Goal: Task Accomplishment & Management: Use online tool/utility

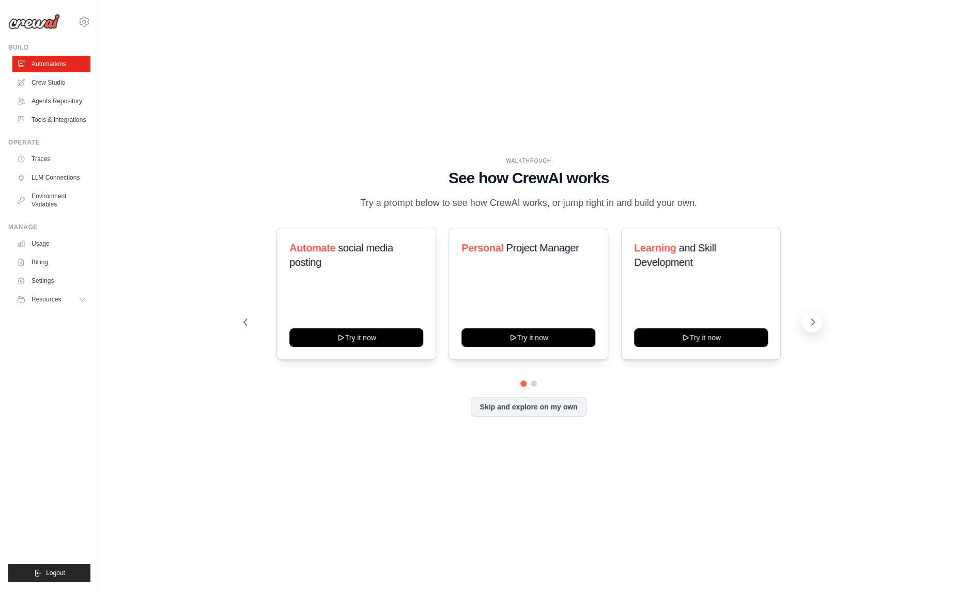
click at [811, 328] on icon at bounding box center [812, 322] width 10 height 10
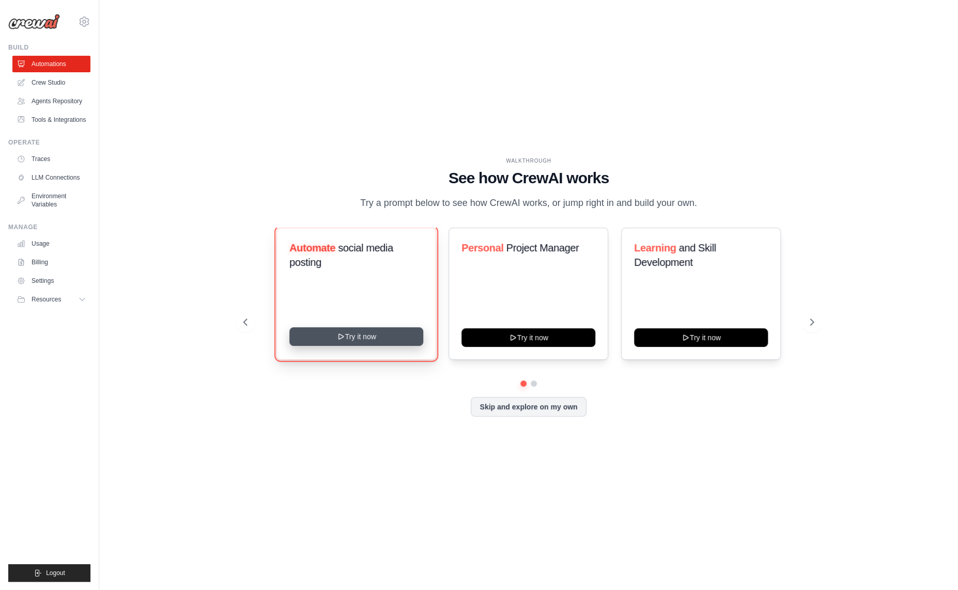
click at [379, 346] on button "Try it now" at bounding box center [356, 337] width 134 height 19
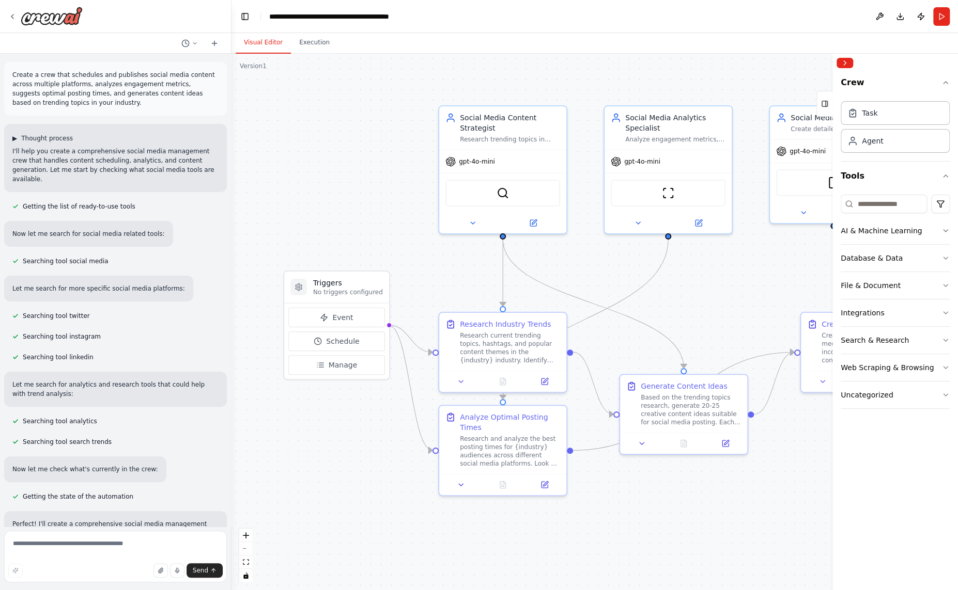
click at [14, 139] on span "▶" at bounding box center [14, 138] width 5 height 8
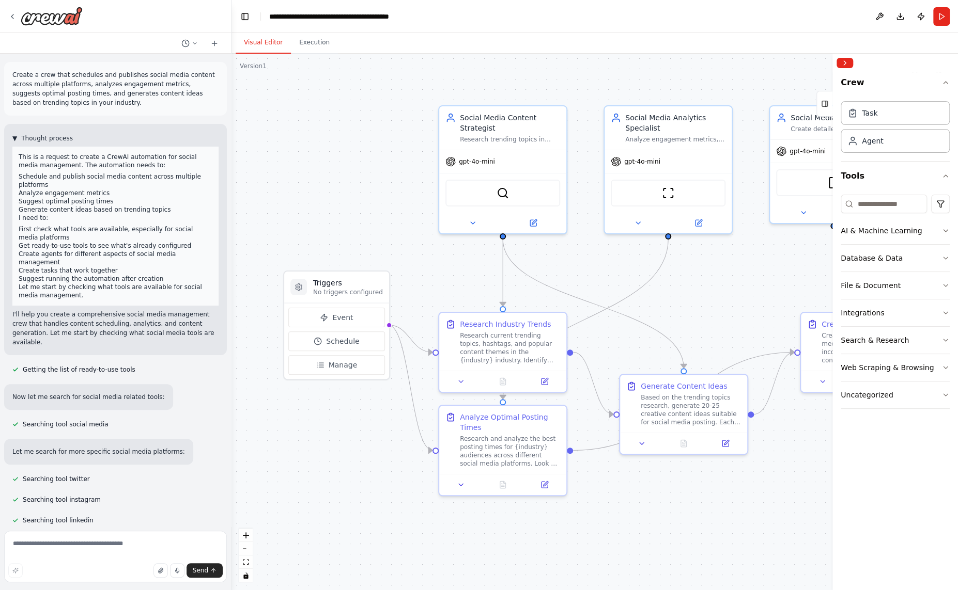
click at [14, 139] on span "▼" at bounding box center [14, 138] width 5 height 8
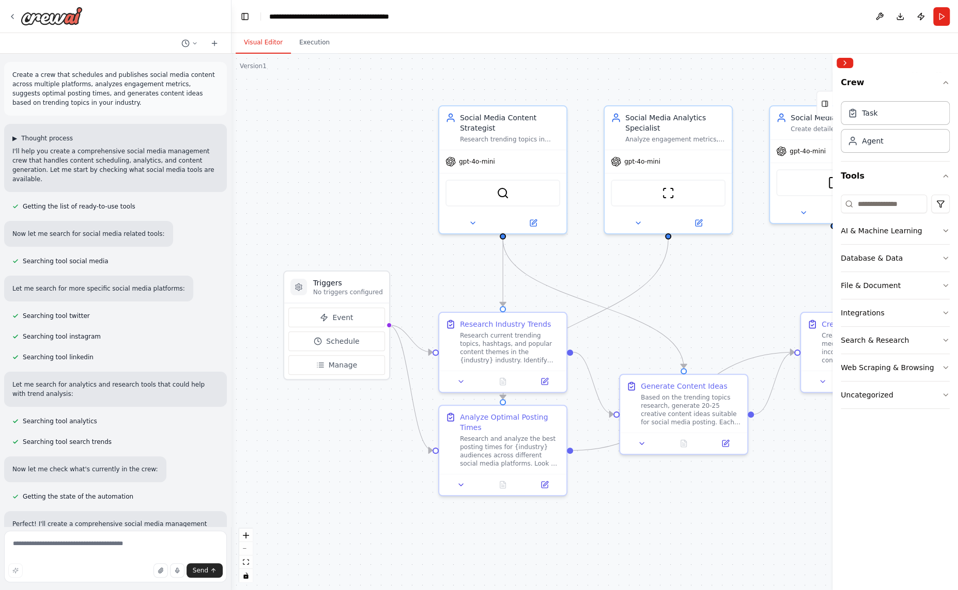
click at [14, 139] on span "▶" at bounding box center [14, 138] width 5 height 8
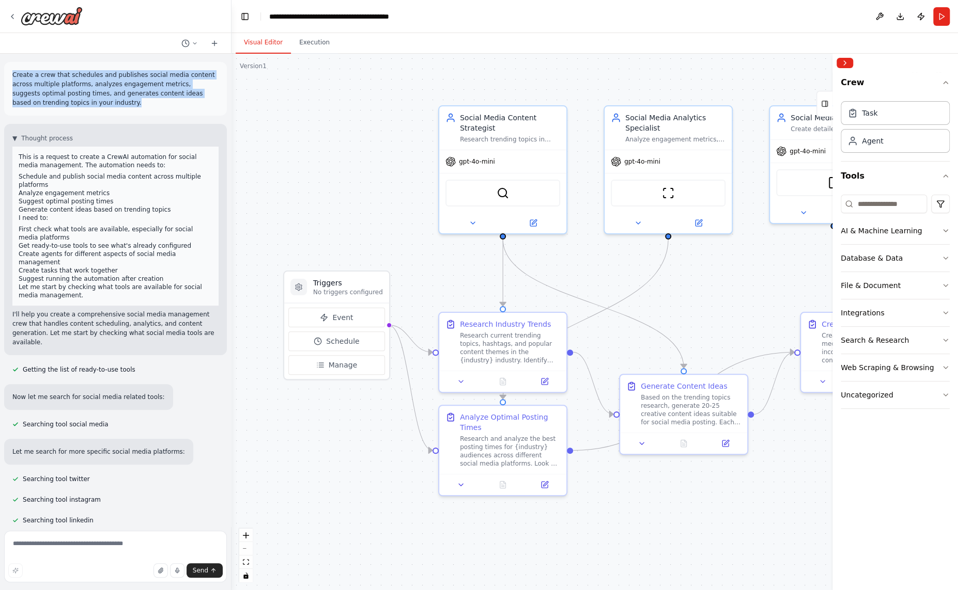
drag, startPoint x: 113, startPoint y: 102, endPoint x: 5, endPoint y: 77, distance: 110.4
click at [5, 77] on div "Create a crew that schedules and publishes social media content across multiple…" at bounding box center [115, 89] width 223 height 54
copy p "Create a crew that schedules and publishes social media content across multiple…"
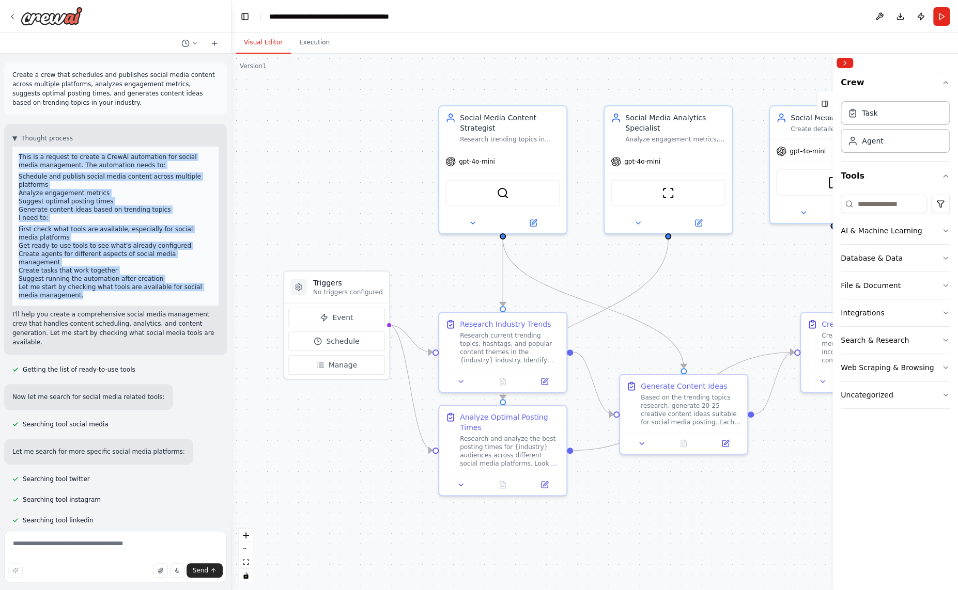
drag, startPoint x: 85, startPoint y: 288, endPoint x: 10, endPoint y: 147, distance: 159.7
click at [10, 147] on div "▼ Thought process This is a request to create a CrewAI automation for social me…" at bounding box center [115, 239] width 223 height 231
copy div "This is a request to create a CrewAI automation for social media management. Th…"
click at [881, 103] on div "Task" at bounding box center [894, 113] width 109 height 24
click at [875, 115] on div "Task" at bounding box center [869, 112] width 15 height 10
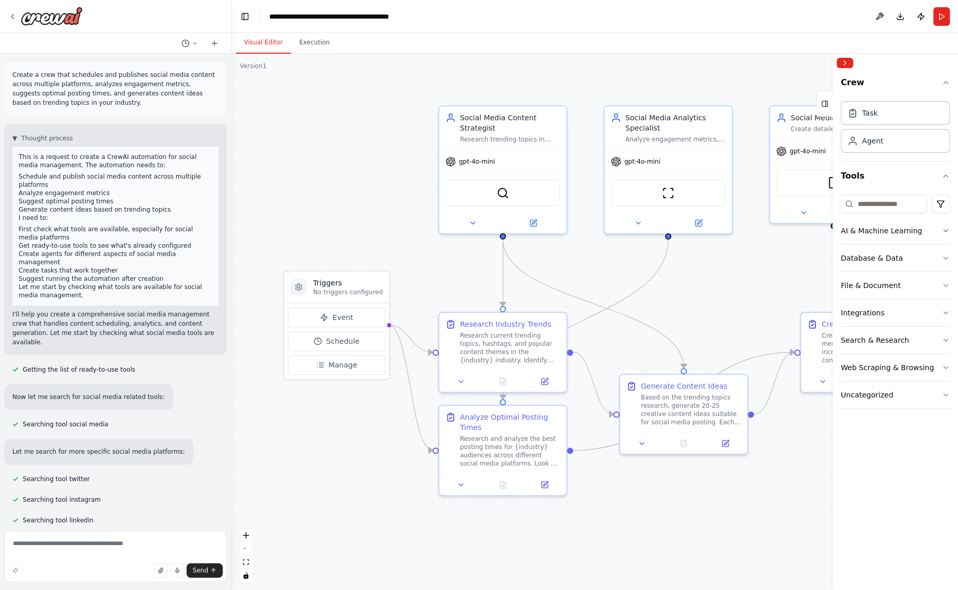
click at [872, 127] on div "Task Agent" at bounding box center [894, 125] width 109 height 56
click at [878, 120] on div "Task" at bounding box center [894, 113] width 109 height 24
drag, startPoint x: 878, startPoint y: 120, endPoint x: 330, endPoint y: 198, distance: 553.7
click at [330, 198] on div "Create a crew that schedules and publishes social media content across multiple…" at bounding box center [479, 295] width 958 height 590
click at [863, 114] on div "Task" at bounding box center [869, 112] width 15 height 10
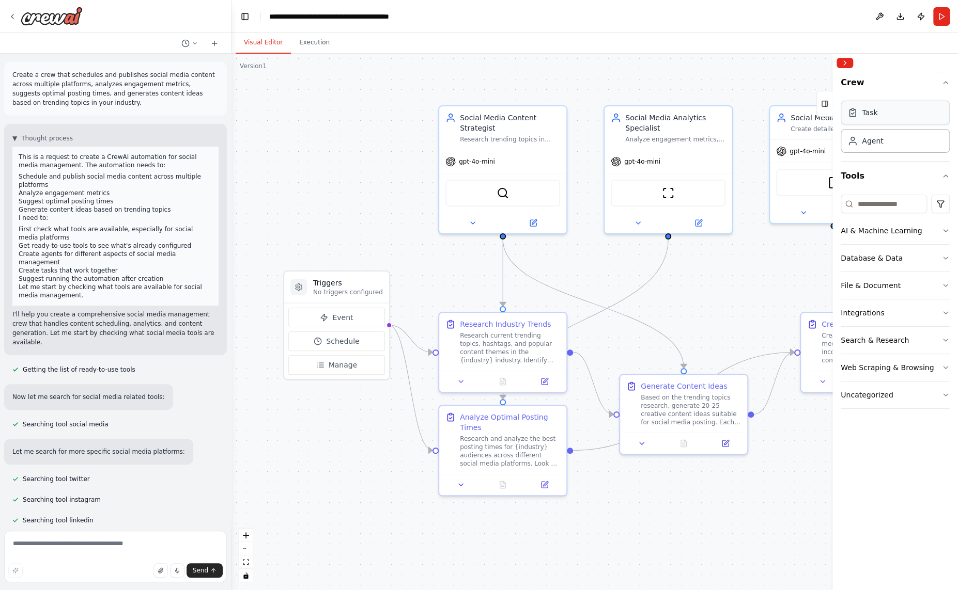
click at [852, 113] on icon at bounding box center [852, 114] width 3 height 2
click at [853, 112] on icon at bounding box center [852, 112] width 10 height 10
click at [939, 84] on button "Crew" at bounding box center [894, 84] width 109 height 25
click at [940, 83] on button "Crew" at bounding box center [894, 84] width 109 height 25
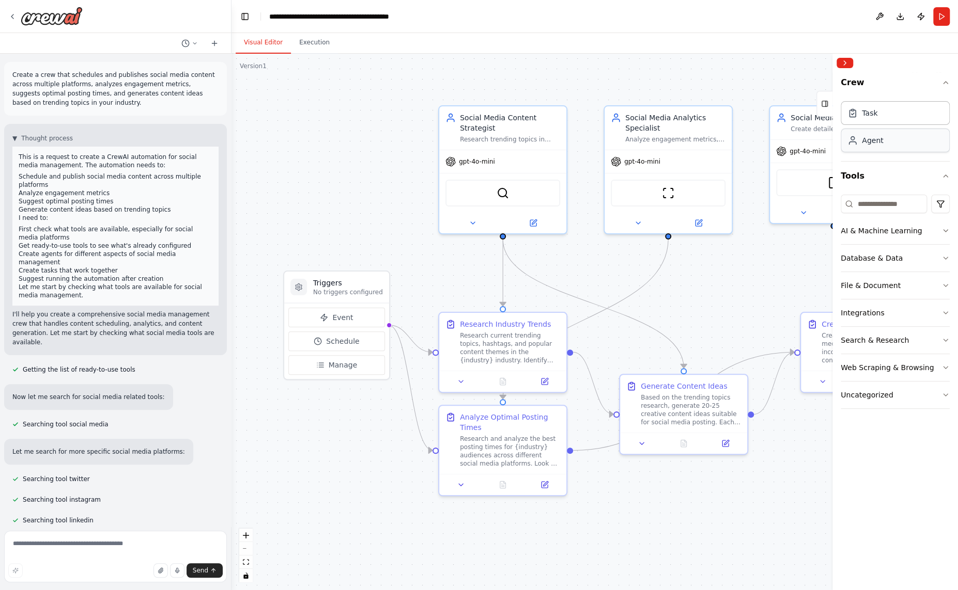
click at [867, 131] on div "Agent" at bounding box center [894, 141] width 109 height 24
click at [873, 142] on div "Agent" at bounding box center [872, 140] width 21 height 10
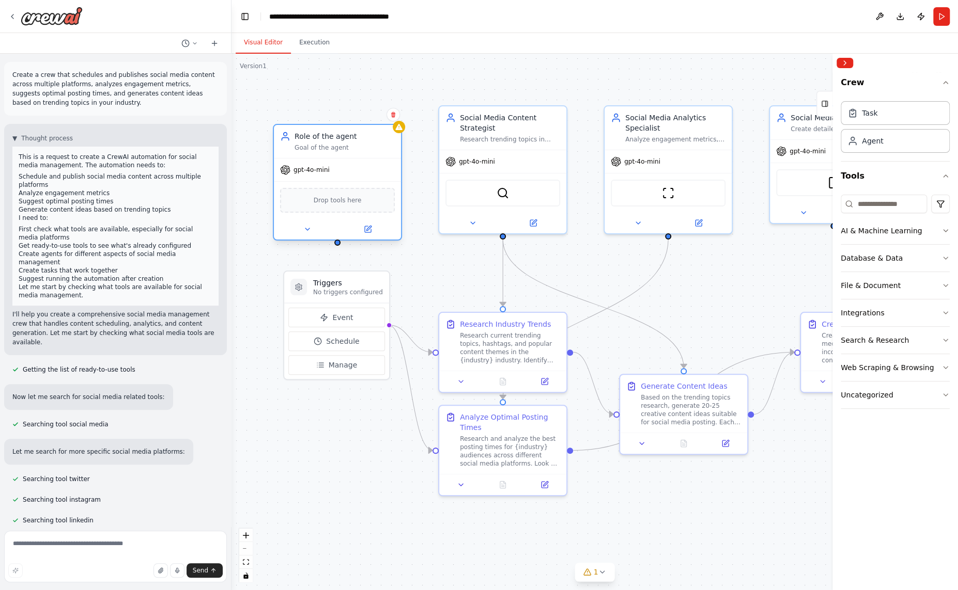
drag, startPoint x: 809, startPoint y: 335, endPoint x: 355, endPoint y: 138, distance: 495.4
click at [355, 138] on div "Role of the agent" at bounding box center [344, 136] width 100 height 10
click at [310, 231] on icon at bounding box center [307, 229] width 8 height 8
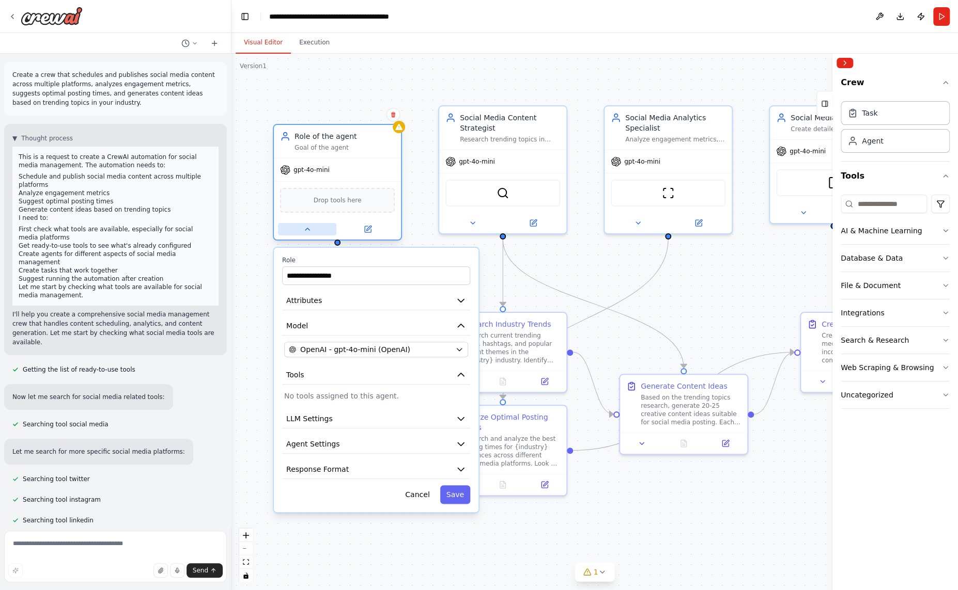
click at [310, 232] on icon at bounding box center [307, 229] width 8 height 8
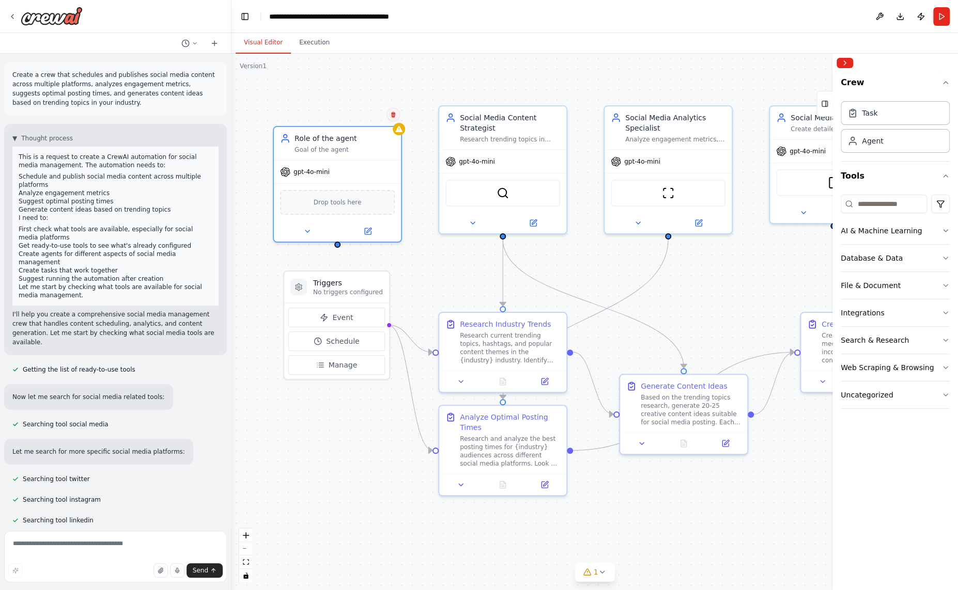
click at [398, 118] on button at bounding box center [392, 114] width 13 height 13
click at [394, 115] on icon at bounding box center [393, 115] width 4 height 6
click at [345, 110] on div ".deletable-edge-delete-btn { width: 20px; height: 20px; border: 0px solid #ffff…" at bounding box center [594, 322] width 726 height 537
click at [370, 160] on div "gpt-4o-mini" at bounding box center [336, 170] width 127 height 23
click at [393, 118] on button at bounding box center [392, 114] width 13 height 13
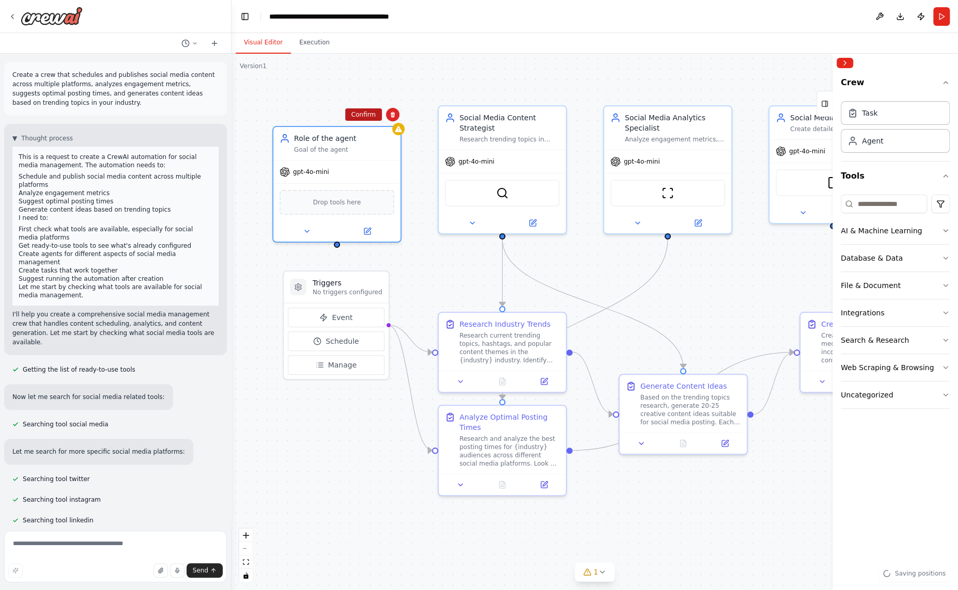
click at [359, 113] on button "Confirm" at bounding box center [363, 114] width 37 height 12
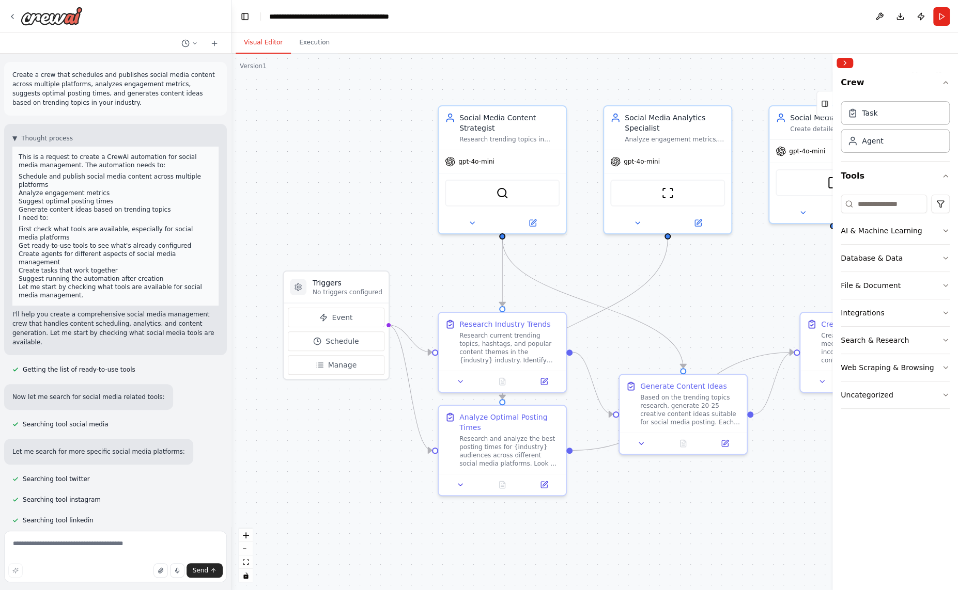
click at [380, 248] on div ".deletable-edge-delete-btn { width: 20px; height: 20px; border: 0px solid #ffff…" at bounding box center [594, 322] width 726 height 537
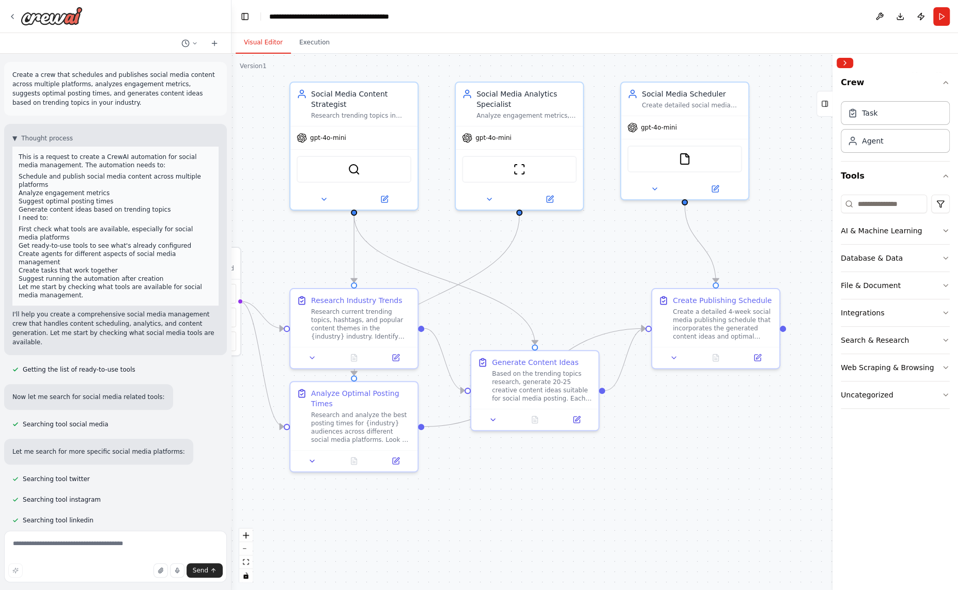
drag, startPoint x: 425, startPoint y: 542, endPoint x: 276, endPoint y: 518, distance: 150.2
click at [276, 518] on div ".deletable-edge-delete-btn { width: 20px; height: 20px; border: 0px solid #ffff…" at bounding box center [594, 322] width 726 height 537
click at [904, 233] on div "AI & Machine Learning" at bounding box center [880, 231] width 81 height 10
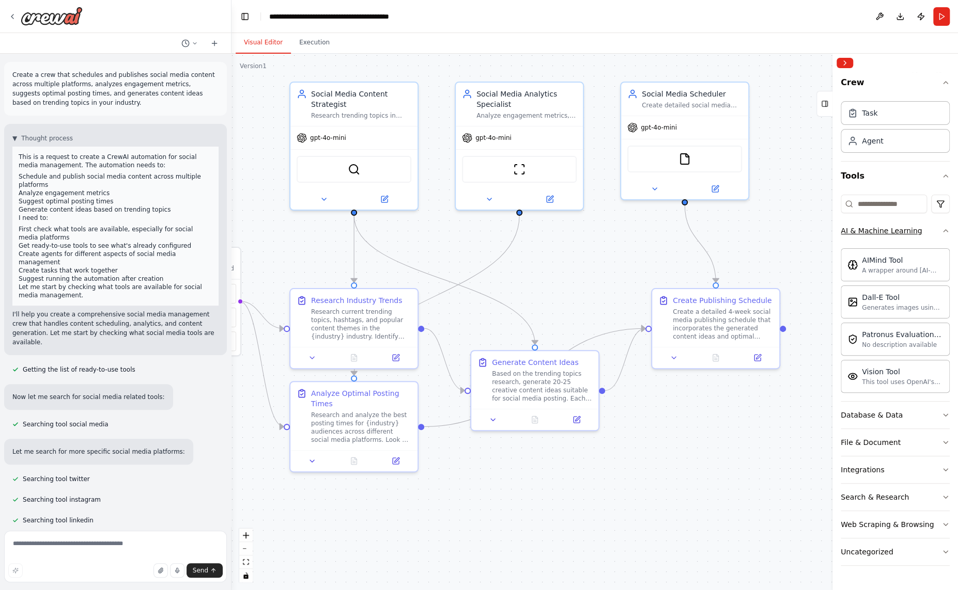
click at [902, 224] on button "AI & Machine Learning" at bounding box center [894, 230] width 109 height 27
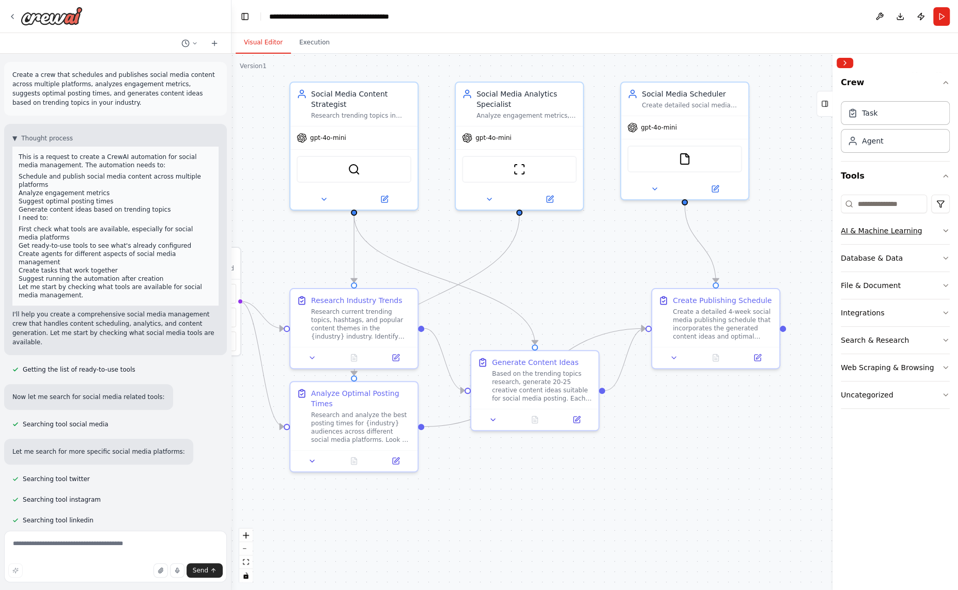
click at [895, 224] on button "AI & Machine Learning" at bounding box center [894, 230] width 109 height 27
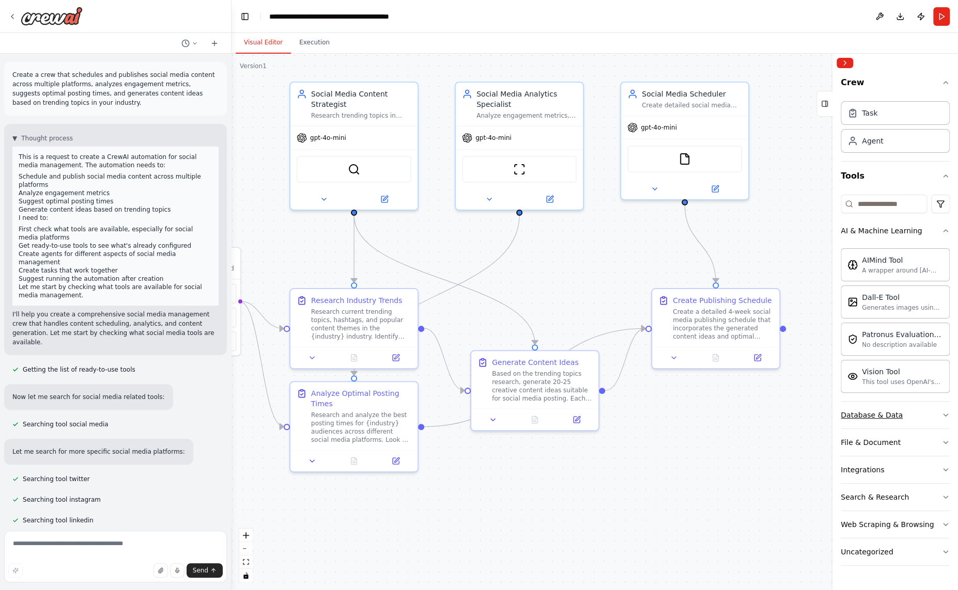
click at [895, 413] on div "Database & Data" at bounding box center [871, 415] width 62 height 10
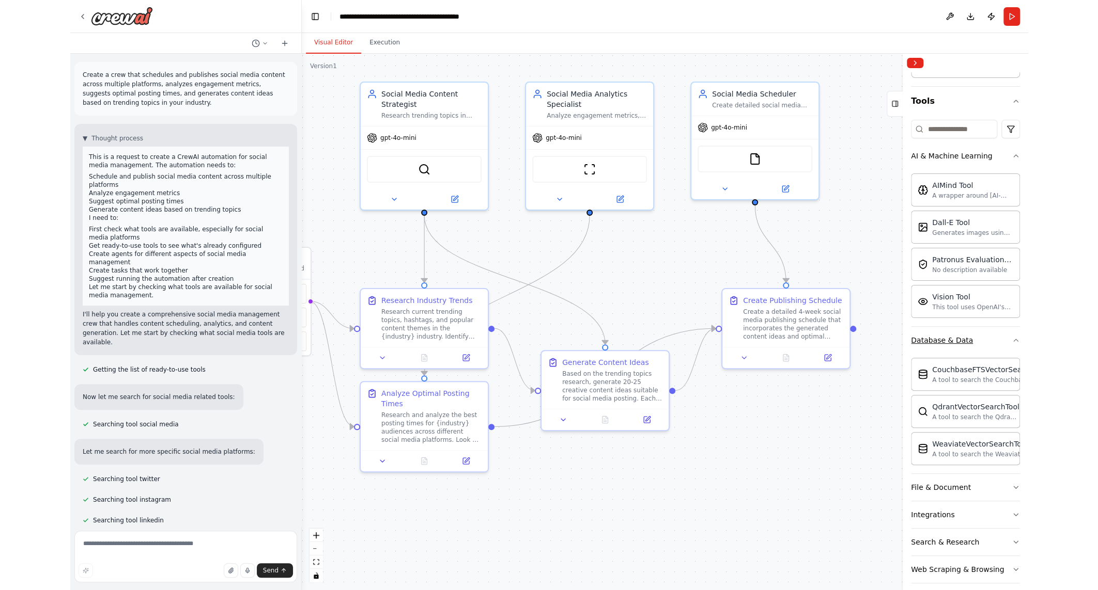
scroll to position [111, 0]
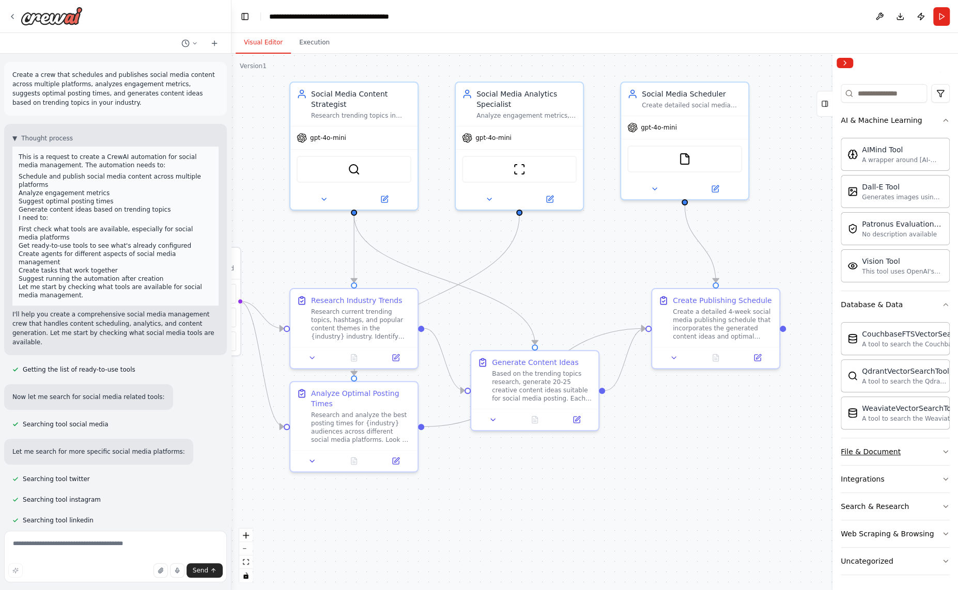
click at [876, 447] on div "File & Document" at bounding box center [870, 452] width 60 height 10
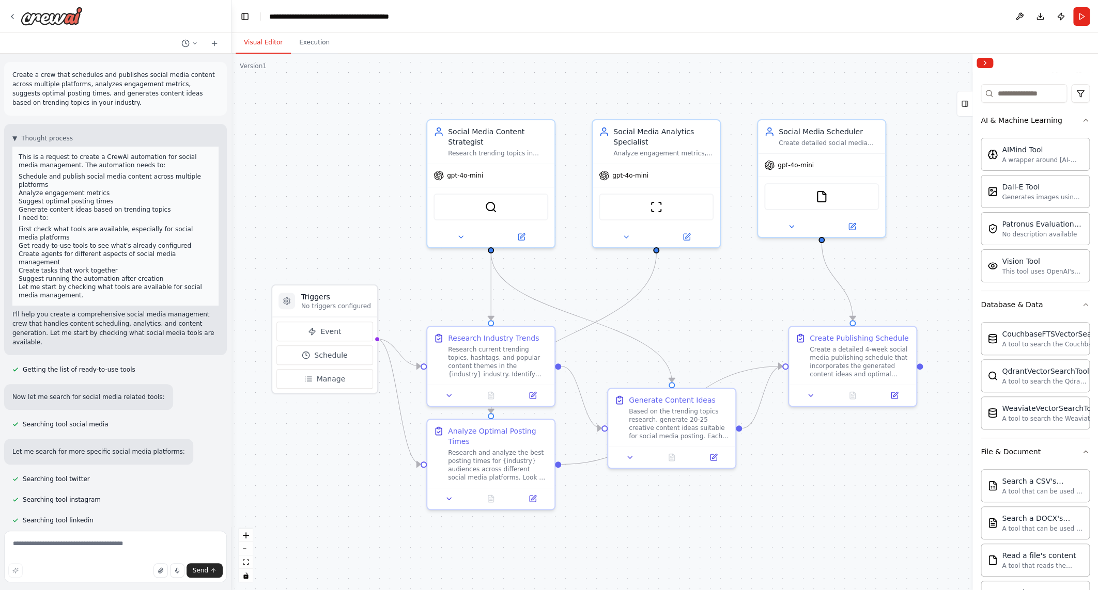
drag, startPoint x: 291, startPoint y: 500, endPoint x: 428, endPoint y: 538, distance: 141.5
click at [428, 538] on div ".deletable-edge-delete-btn { width: 20px; height: 20px; border: 0px solid #ffff…" at bounding box center [664, 322] width 866 height 537
click at [351, 486] on div ".deletable-edge-delete-btn { width: 20px; height: 20px; border: 0px solid #ffff…" at bounding box center [664, 322] width 866 height 537
click at [310, 40] on button "Execution" at bounding box center [314, 43] width 47 height 22
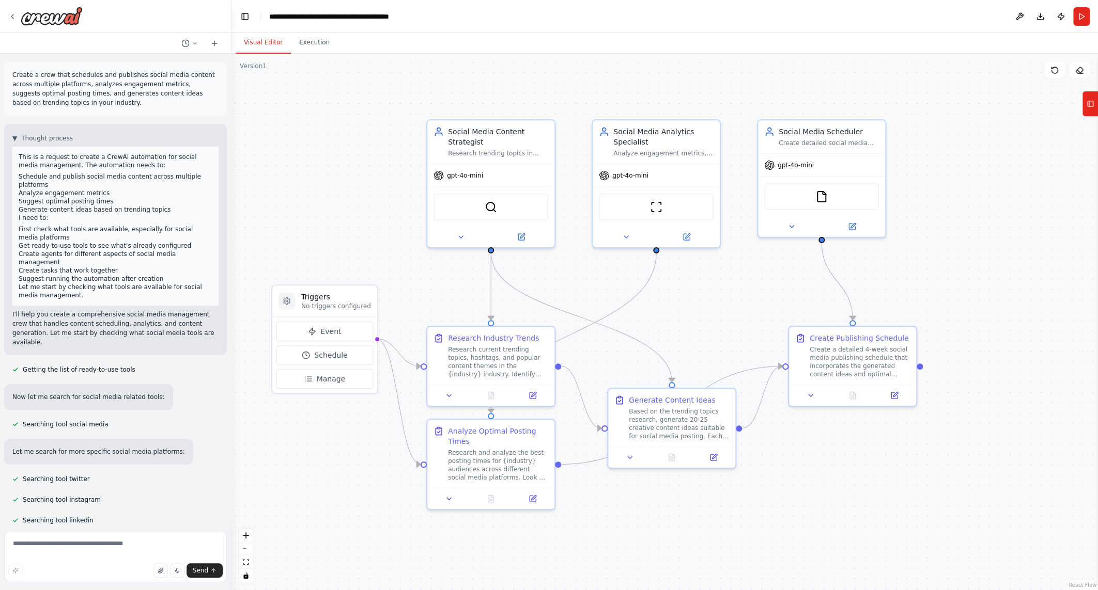
click at [262, 46] on button "Visual Editor" at bounding box center [263, 43] width 55 height 22
drag, startPoint x: 107, startPoint y: 102, endPoint x: 5, endPoint y: 76, distance: 105.0
click at [5, 76] on div "Create a crew that schedules and publishes social media content across multiple…" at bounding box center [115, 89] width 223 height 54
copy p "Create a crew that schedules and publishes social media content across multiple…"
click at [957, 115] on button "Tools" at bounding box center [1090, 104] width 16 height 26
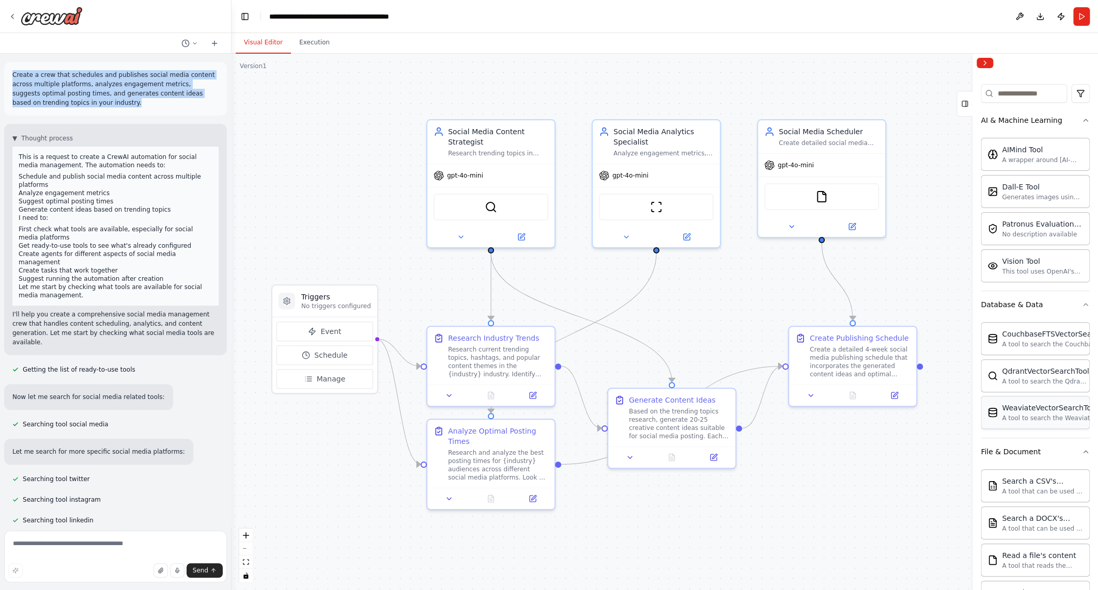
scroll to position [415, 0]
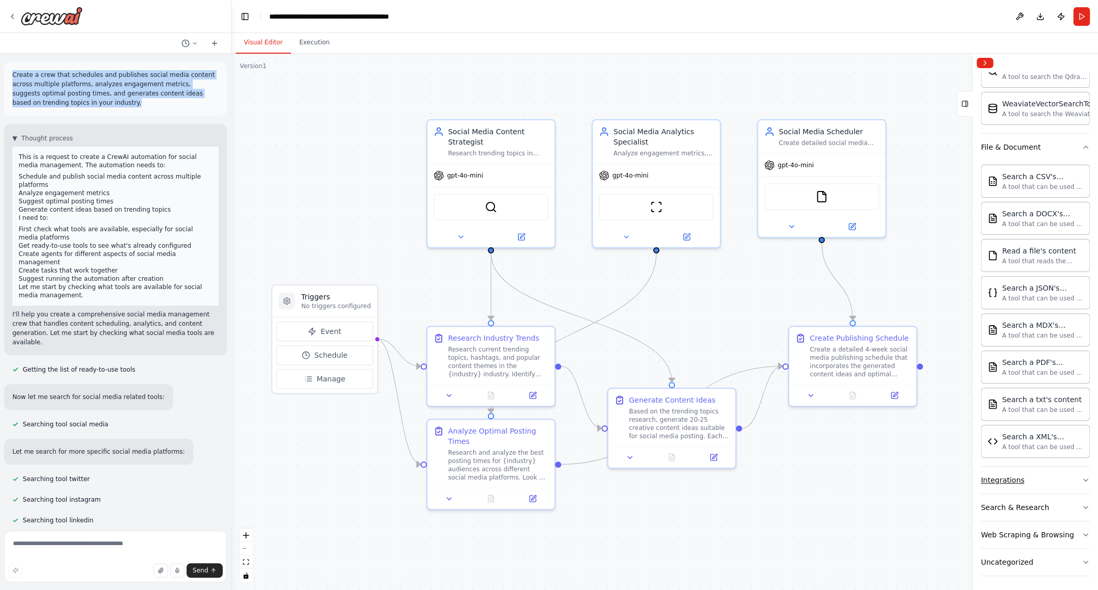
click at [957, 472] on button "Integrations" at bounding box center [1034, 480] width 109 height 27
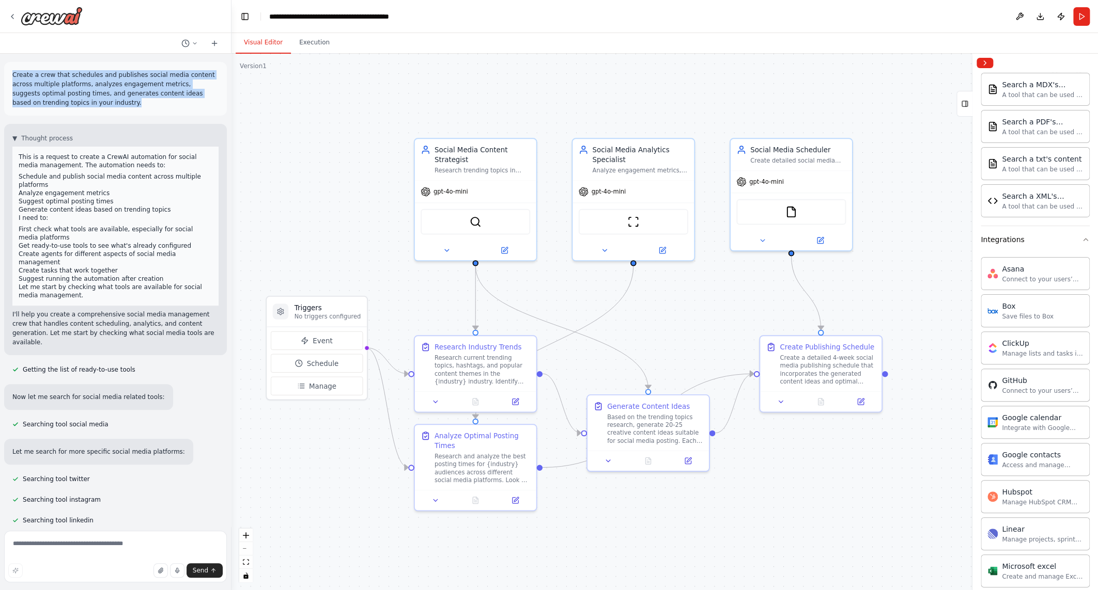
drag, startPoint x: 870, startPoint y: 509, endPoint x: 930, endPoint y: 451, distance: 83.3
click at [930, 451] on div ".deletable-edge-delete-btn { width: 20px; height: 20px; border: 0px solid #ffff…" at bounding box center [664, 322] width 866 height 537
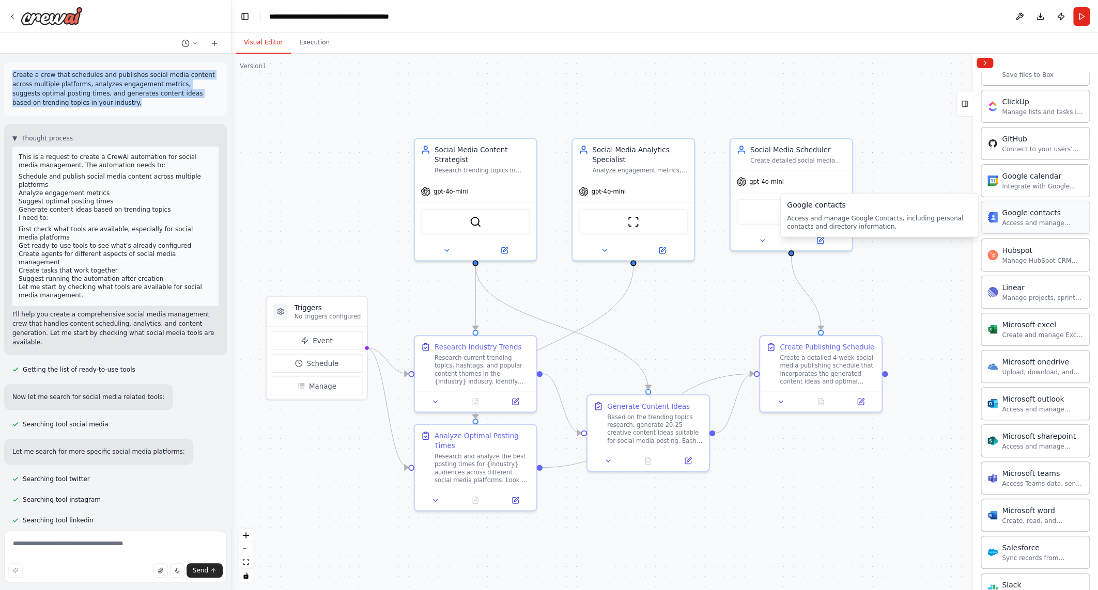
scroll to position [1054, 0]
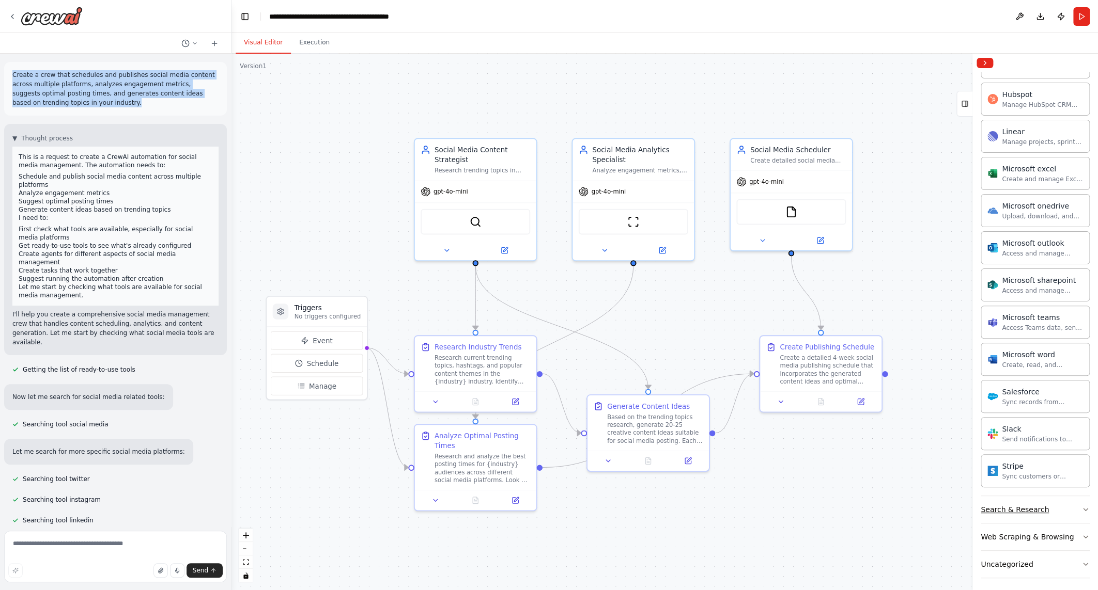
click at [957, 496] on button "Search & Research" at bounding box center [1034, 509] width 109 height 27
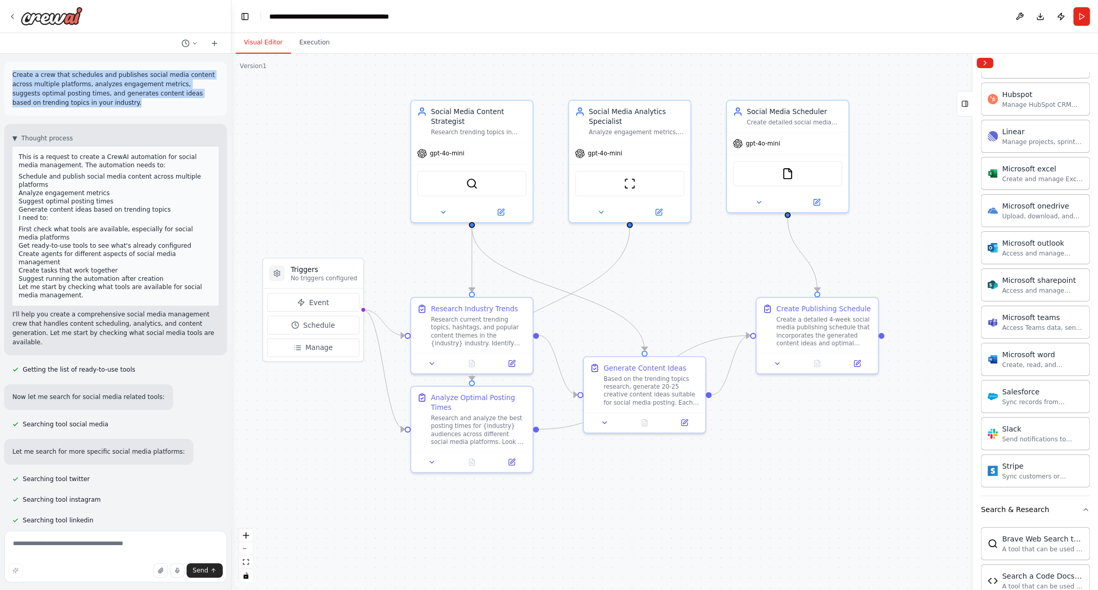
drag, startPoint x: 833, startPoint y: 507, endPoint x: 831, endPoint y: 470, distance: 36.8
click at [831, 470] on div ".deletable-edge-delete-btn { width: 20px; height: 20px; border: 0px solid #ffff…" at bounding box center [664, 322] width 866 height 537
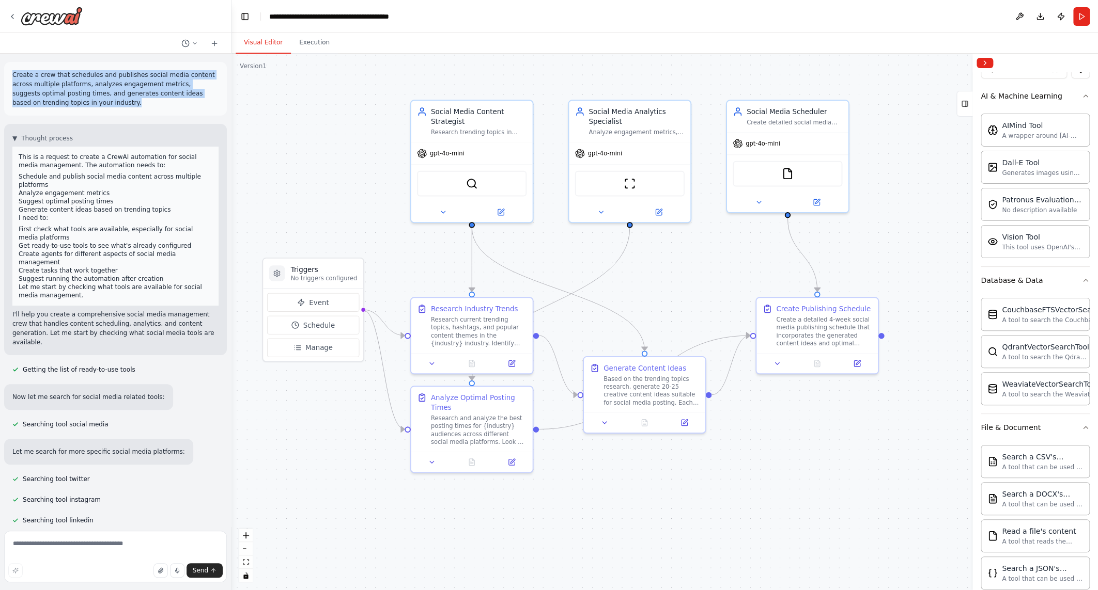
scroll to position [0, 0]
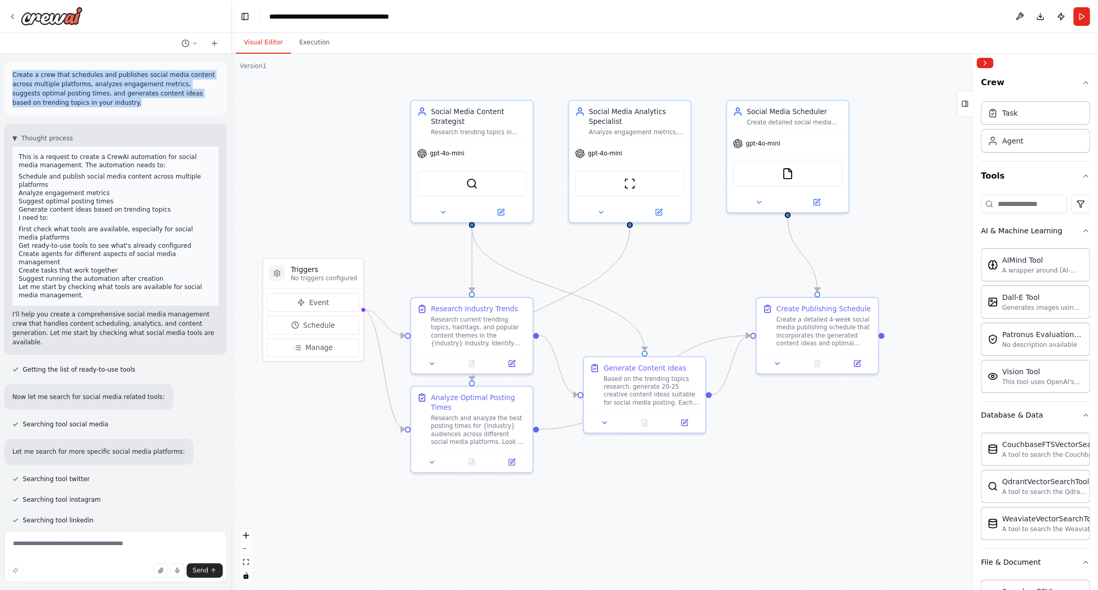
click at [325, 154] on div ".deletable-edge-delete-btn { width: 20px; height: 20px; border: 0px solid #ffff…" at bounding box center [664, 322] width 866 height 537
click at [176, 228] on li "First check what tools are available, especially for social media platforms" at bounding box center [116, 233] width 194 height 17
click at [92, 284] on p "Let me start by checking what tools are available for social media management." at bounding box center [116, 291] width 194 height 17
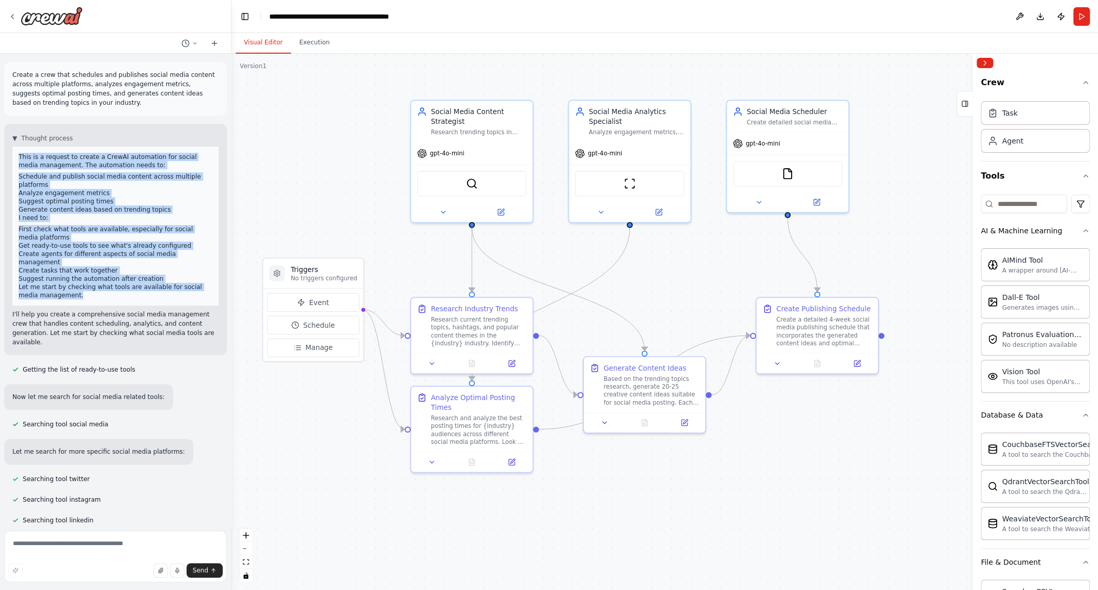
drag, startPoint x: 86, startPoint y: 290, endPoint x: 13, endPoint y: 147, distance: 160.3
click at [13, 147] on div "This is a request to create a CrewAI automation for social media management. Th…" at bounding box center [115, 226] width 206 height 159
copy div "This is a request to create a CrewAI automation for social media management. Th…"
click at [419, 191] on div "SerperDevTool" at bounding box center [472, 182] width 110 height 26
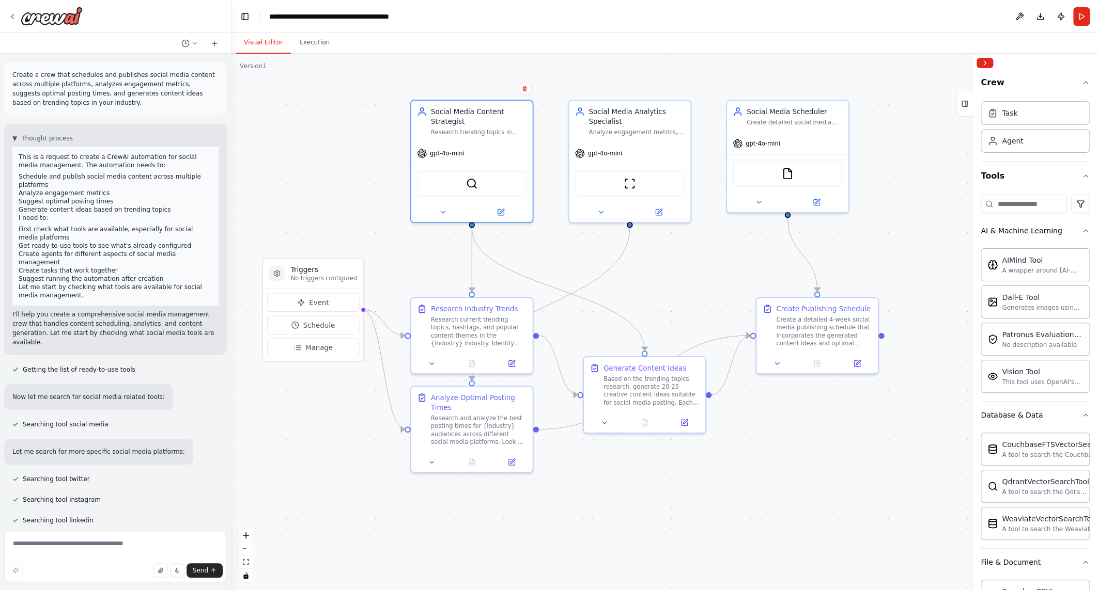
click at [191, 319] on p "I'll help you create a comprehensive social media management crew that handles …" at bounding box center [115, 328] width 206 height 37
drag, startPoint x: 194, startPoint y: 326, endPoint x: 13, endPoint y: 302, distance: 181.9
click at [12, 310] on p "I'll help you create a comprehensive social media management crew that handles …" at bounding box center [115, 328] width 206 height 37
copy p "I'll help you create a comprehensive social media management crew that handles …"
click at [290, 175] on div ".deletable-edge-delete-btn { width: 20px; height: 20px; border: 0px solid #ffff…" at bounding box center [664, 322] width 866 height 537
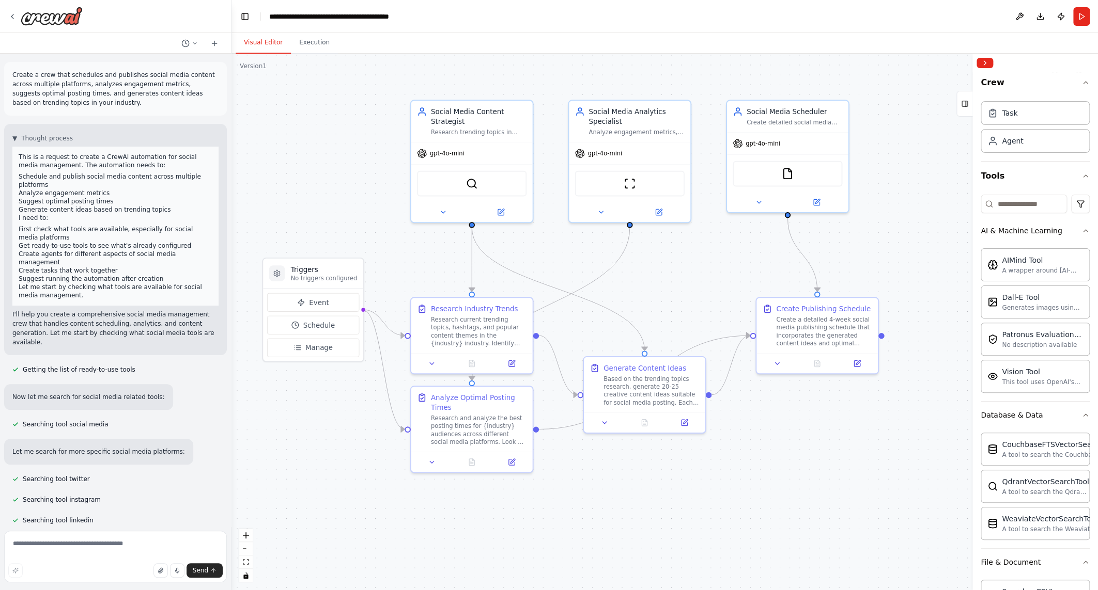
click at [130, 364] on div "Getting the list of ready-to-use tools" at bounding box center [73, 370] width 139 height 12
click at [97, 364] on div "Getting the list of ready-to-use tools" at bounding box center [73, 370] width 139 height 12
drag, startPoint x: 13, startPoint y: 381, endPoint x: 159, endPoint y: 383, distance: 145.7
click at [159, 384] on div "Now let me search for social media related tools:" at bounding box center [88, 397] width 169 height 26
copy p "Now let me search for social media related tools:"
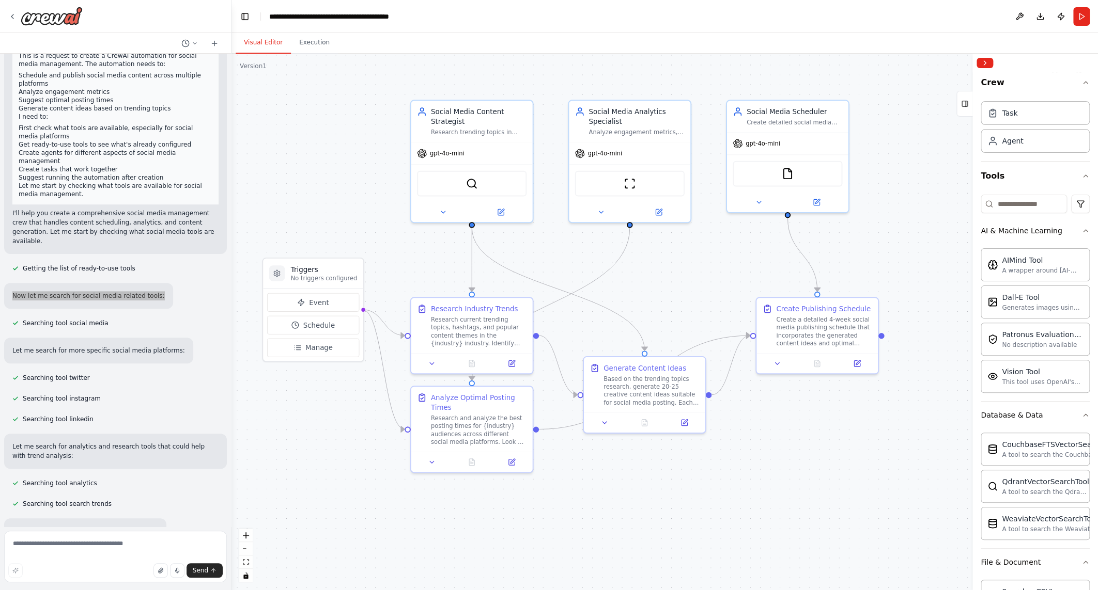
scroll to position [120, 0]
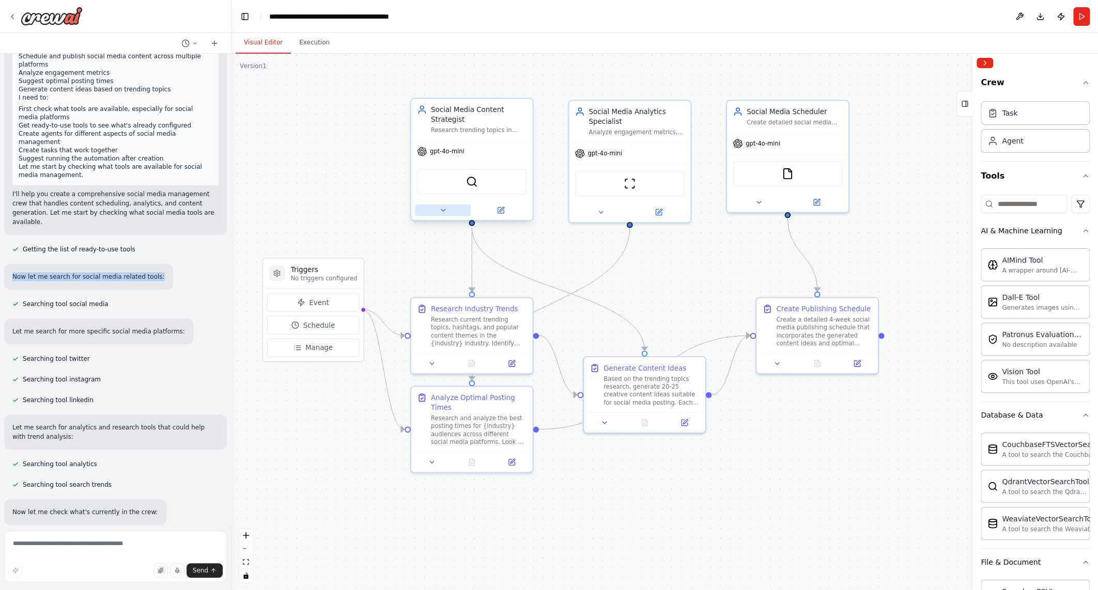
click at [442, 215] on button at bounding box center [443, 211] width 56 height 12
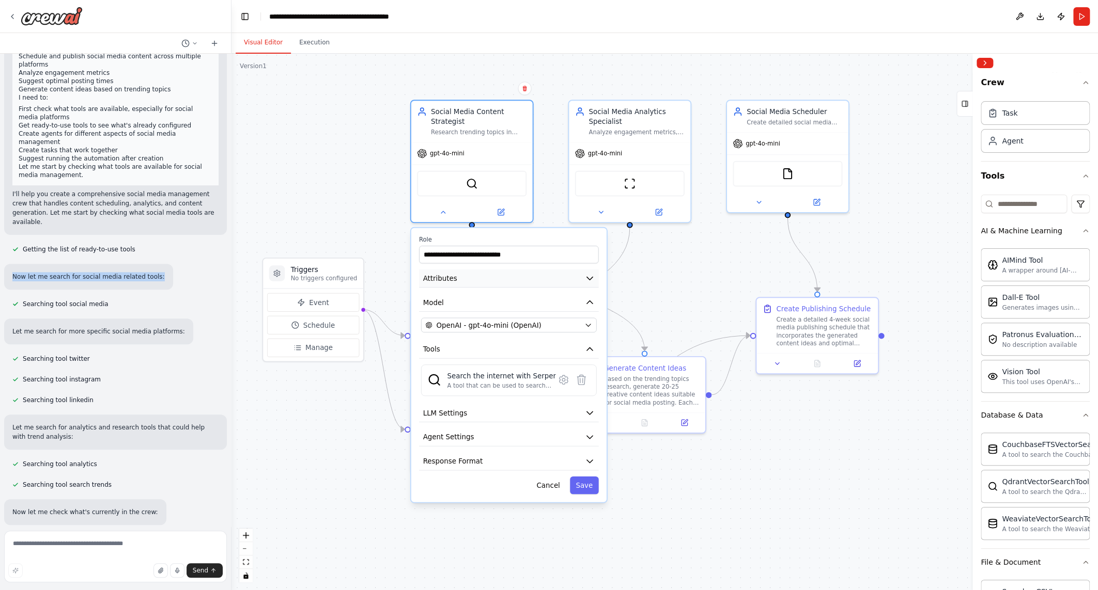
click at [594, 274] on icon "button" at bounding box center [590, 278] width 10 height 10
click at [593, 277] on icon "button" at bounding box center [590, 278] width 10 height 10
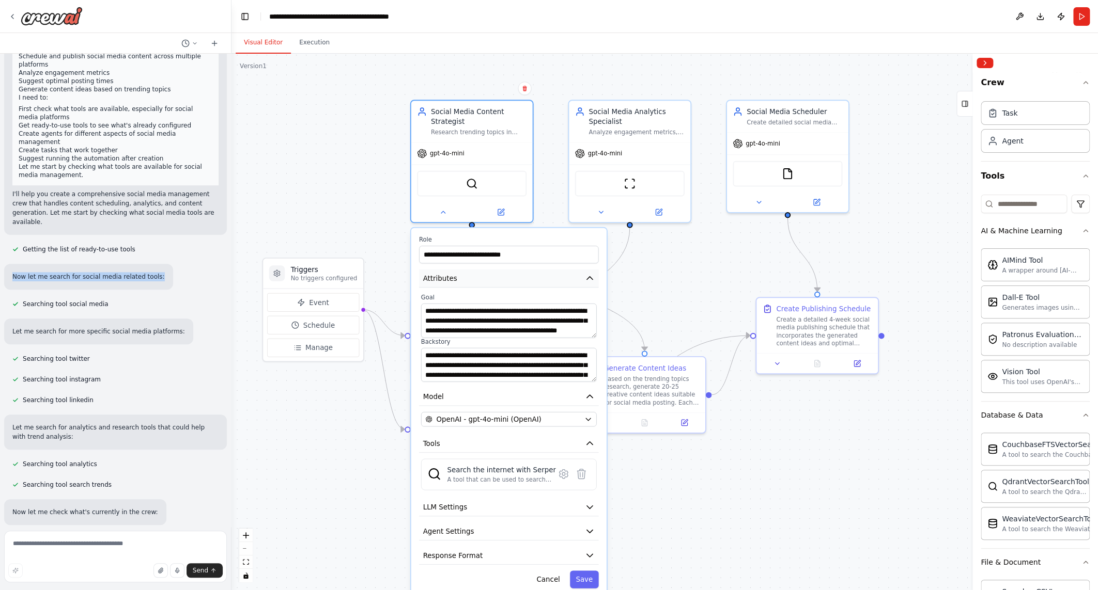
click at [593, 277] on icon "button" at bounding box center [590, 278] width 10 height 10
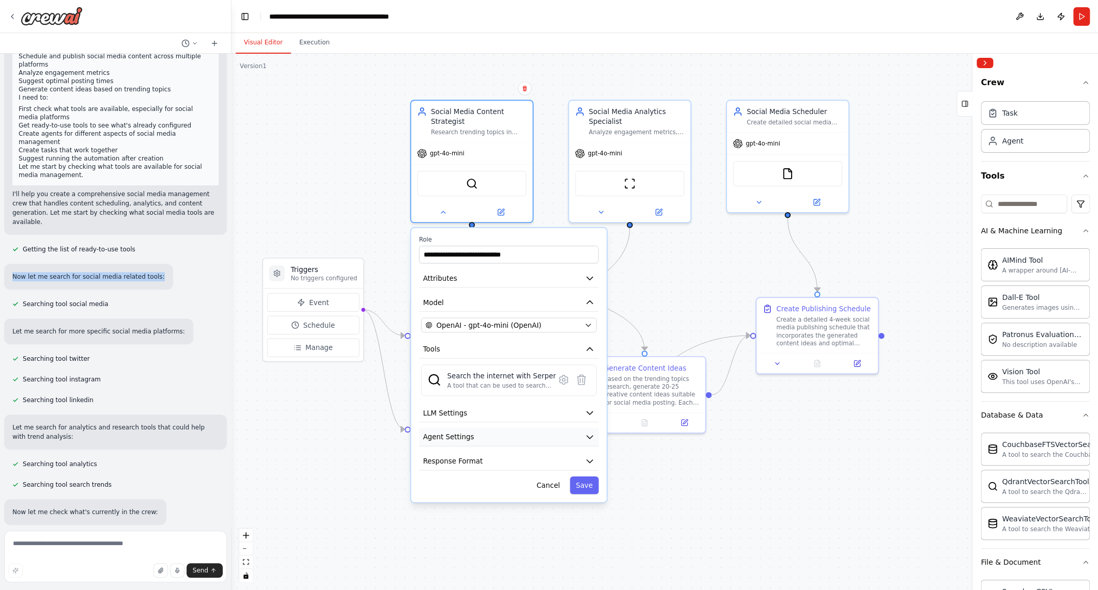
click at [595, 435] on button "Agent Settings" at bounding box center [509, 437] width 180 height 18
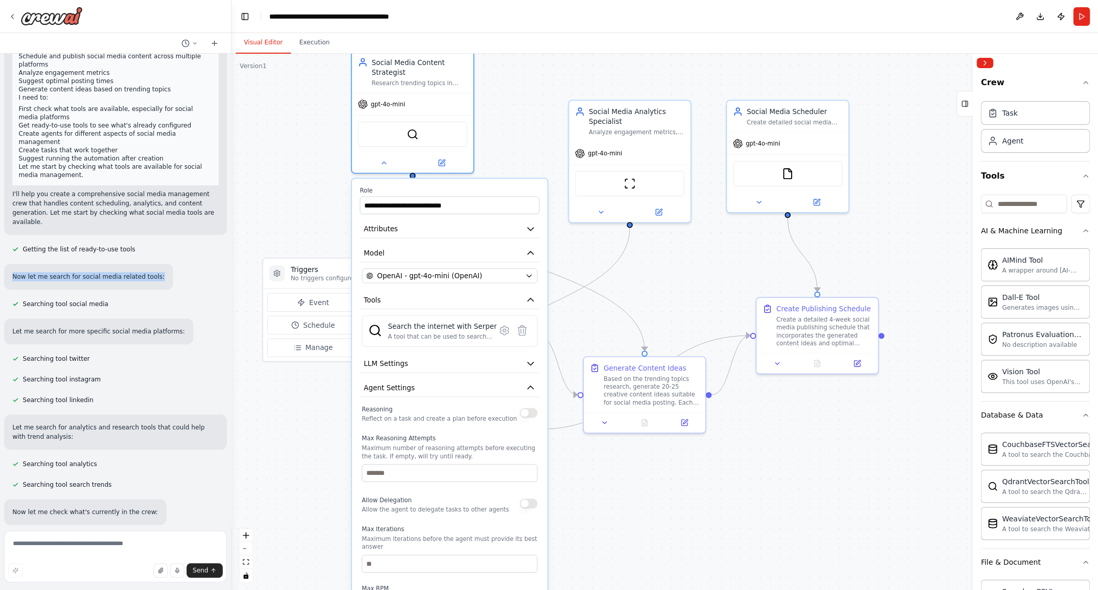
drag, startPoint x: 557, startPoint y: 539, endPoint x: 501, endPoint y: 486, distance: 77.5
click at [501, 486] on div "Reasoning Reflect on a task and create a plan before execution Max Reasoning At…" at bounding box center [450, 539] width 176 height 272
click at [414, 342] on div "Search the internet with Serper A tool that can be used to search the internet …" at bounding box center [450, 332] width 176 height 32
click at [467, 333] on div "A tool that can be used to search the internet with a search_query. Supports di…" at bounding box center [442, 337] width 108 height 8
click at [526, 304] on icon "button" at bounding box center [530, 300] width 10 height 10
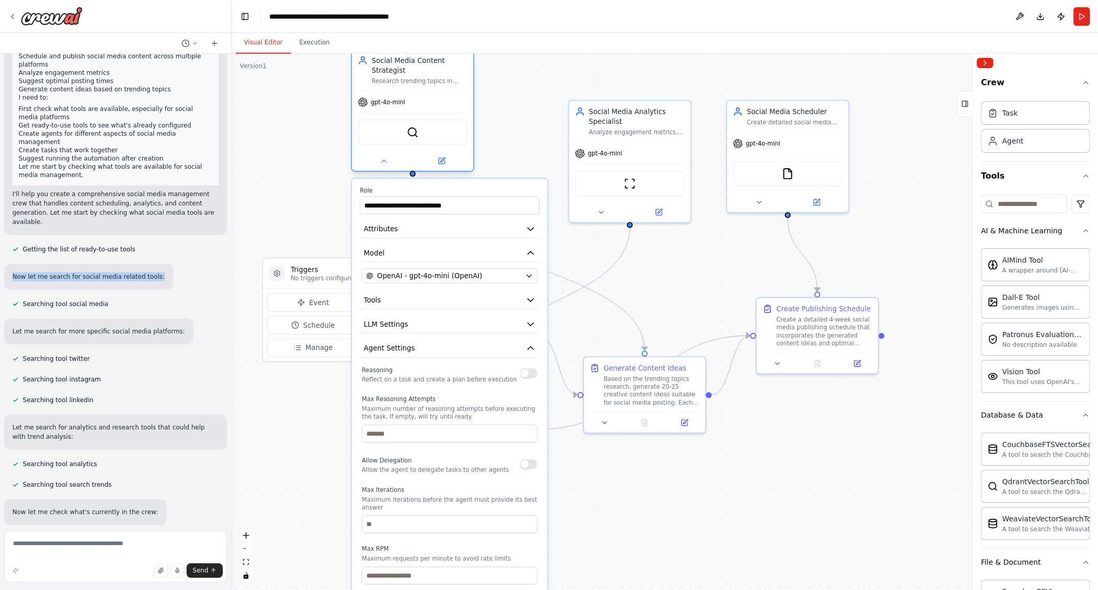
click at [377, 169] on div at bounding box center [412, 161] width 121 height 20
click at [383, 163] on icon at bounding box center [384, 161] width 8 height 8
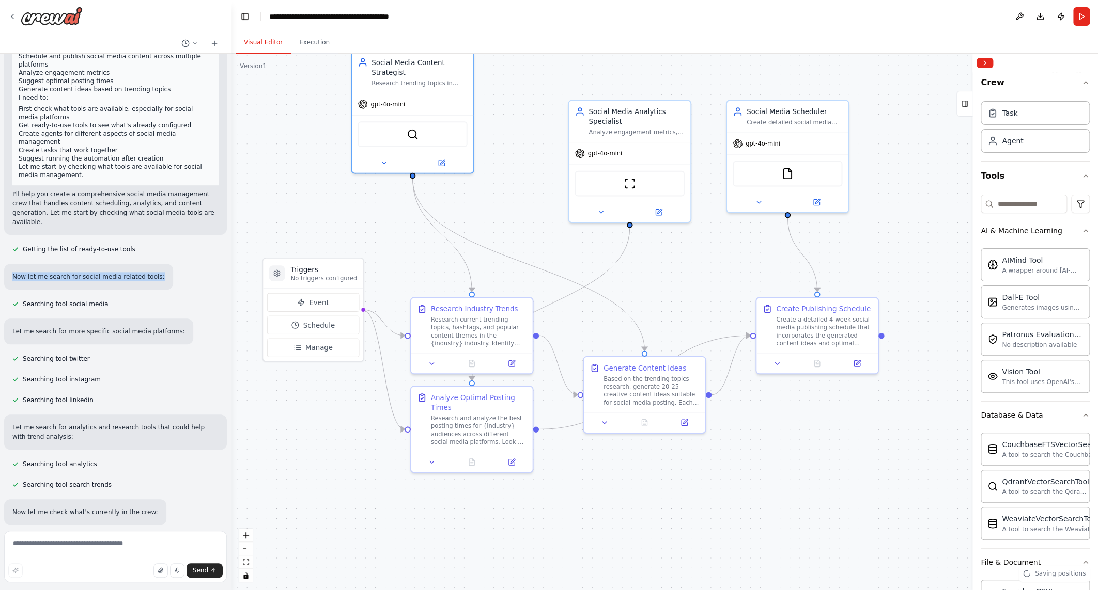
click at [604, 223] on div ".deletable-edge-delete-btn { width: 20px; height: 20px; border: 0px solid #ffff…" at bounding box center [664, 322] width 866 height 537
click at [598, 218] on div at bounding box center [629, 210] width 121 height 20
click at [597, 211] on icon at bounding box center [601, 211] width 8 height 8
click at [598, 208] on icon at bounding box center [601, 211] width 8 height 8
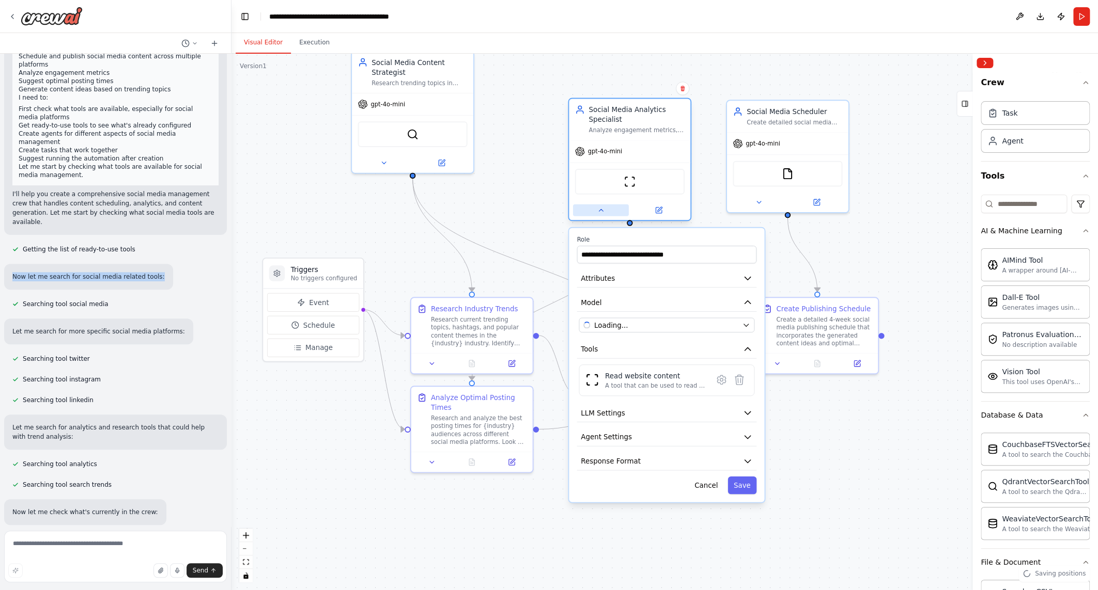
click at [598, 208] on icon at bounding box center [601, 211] width 8 height 8
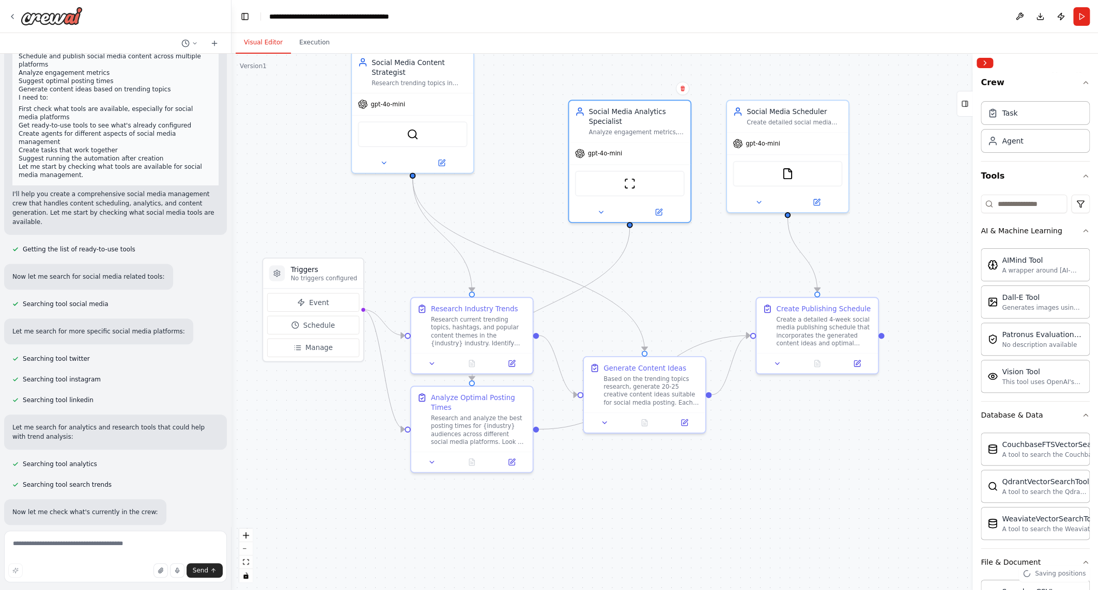
click at [113, 297] on div "Create a crew that schedules and publishes social media content across multiple…" at bounding box center [115, 290] width 231 height 473
click at [104, 293] on div "Create a crew that schedules and publishes social media content across multiple…" at bounding box center [115, 290] width 231 height 473
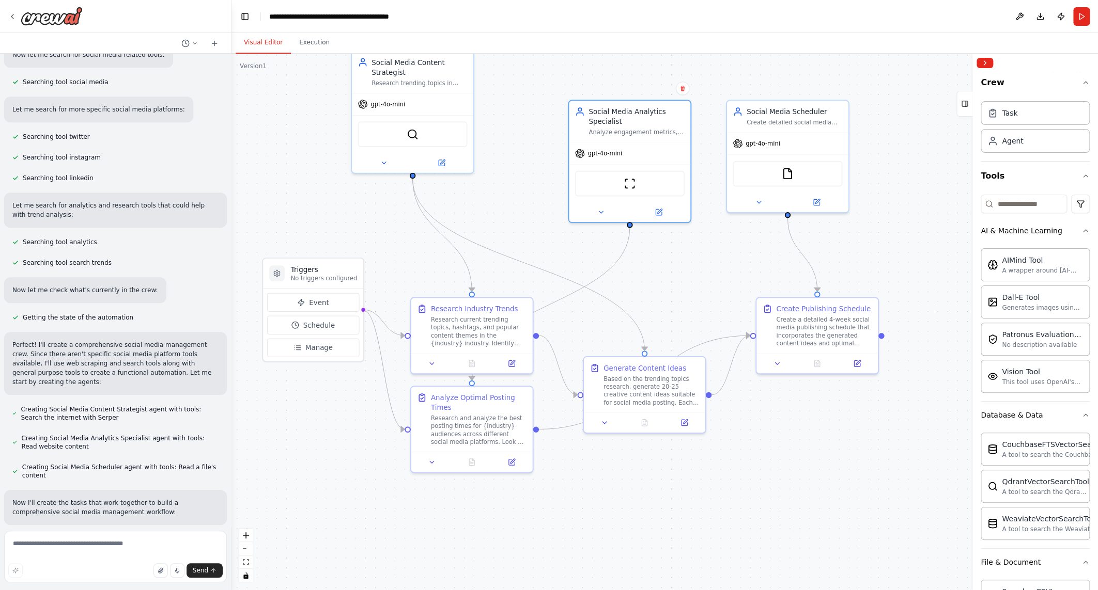
scroll to position [362, 0]
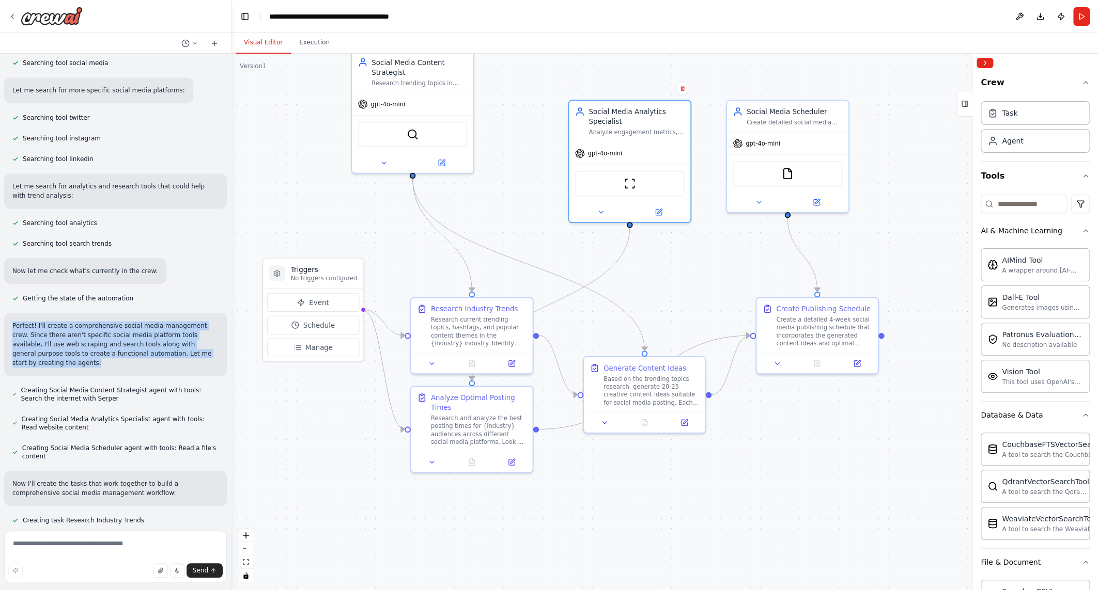
drag, startPoint x: 66, startPoint y: 347, endPoint x: 6, endPoint y: 308, distance: 71.2
click at [6, 313] on div "Perfect! I'll create a comprehensive social media management crew. Since there …" at bounding box center [115, 344] width 223 height 63
copy p "Perfect! I'll create a comprehensive social media management crew. Since there …"
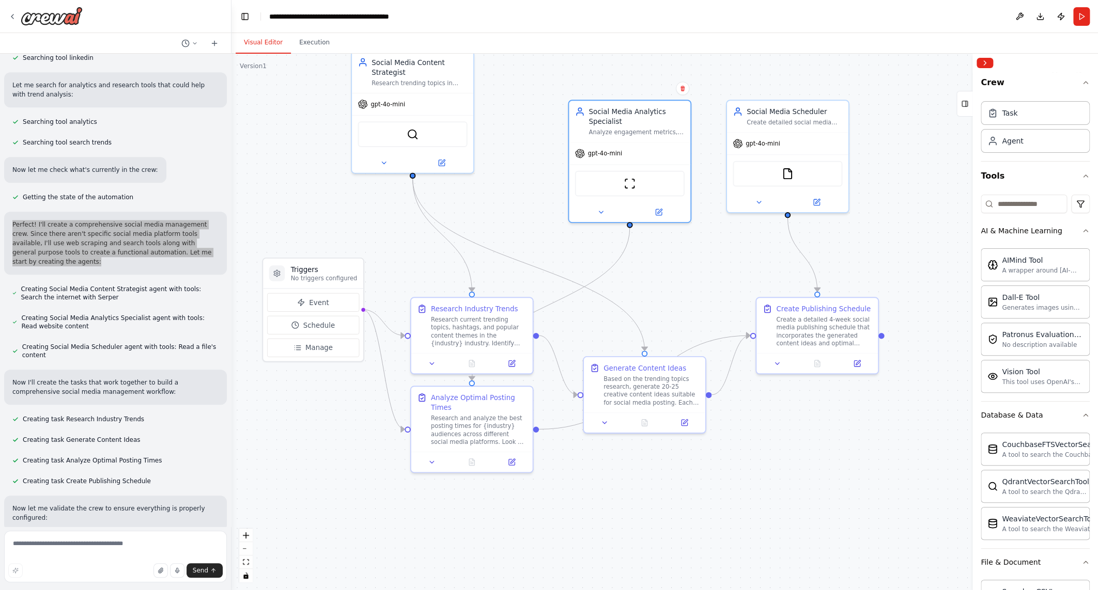
scroll to position [482, 0]
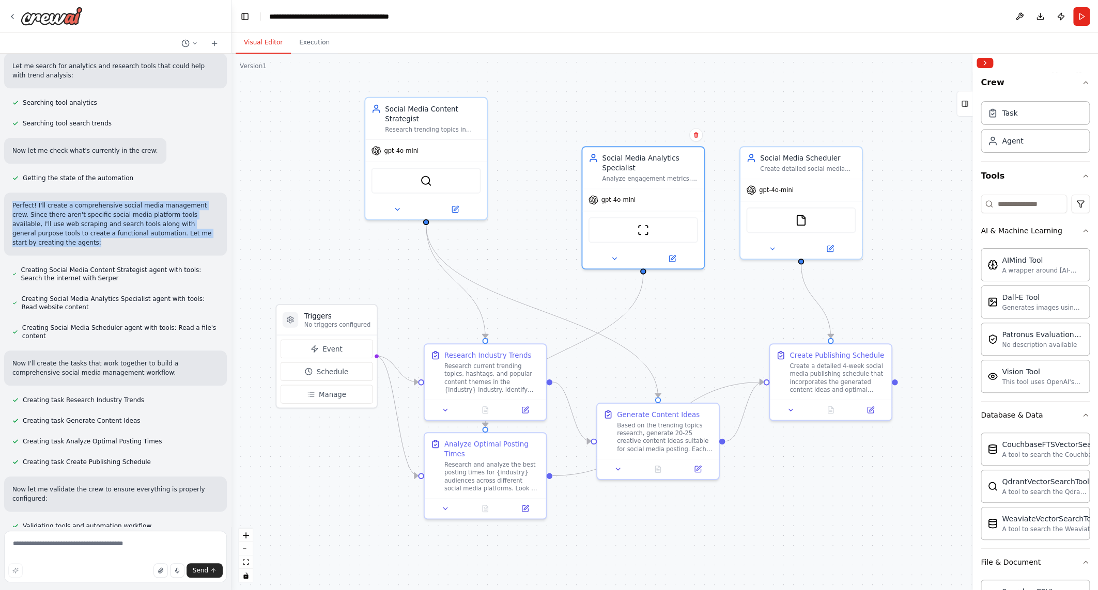
drag, startPoint x: 429, startPoint y: 252, endPoint x: 443, endPoint y: 298, distance: 48.4
click at [443, 298] on div ".deletable-edge-delete-btn { width: 20px; height: 20px; border: 0px solid #ffff…" at bounding box center [664, 322] width 866 height 537
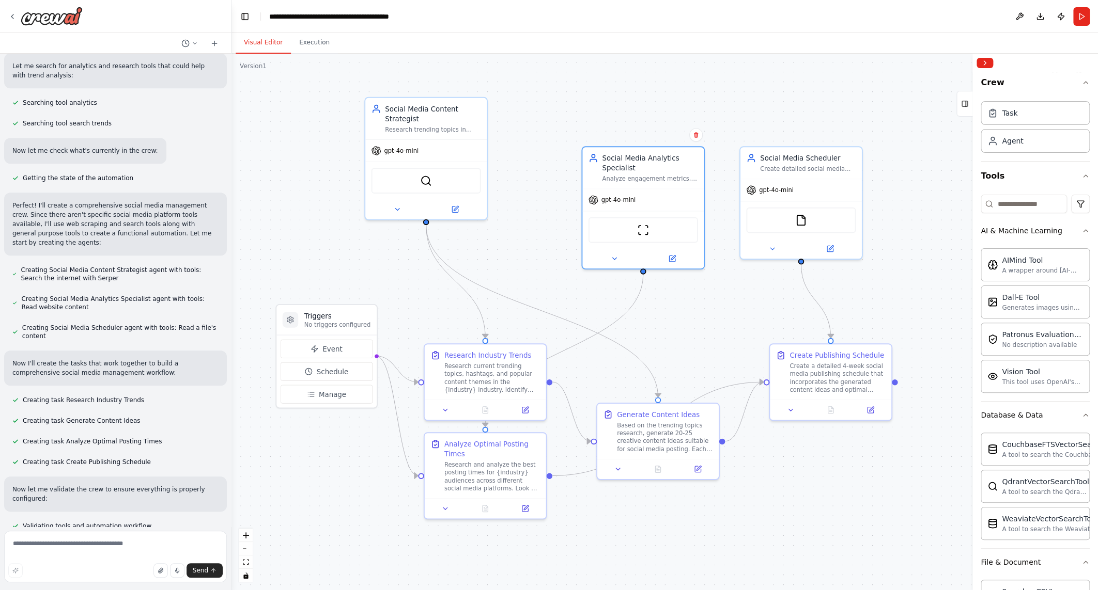
click at [85, 266] on span "Creating Social Media Content Strategist agent with tools: Search the internet …" at bounding box center [120, 274] width 198 height 17
drag, startPoint x: 91, startPoint y: 261, endPoint x: 69, endPoint y: 259, distance: 22.4
click at [69, 266] on span "Creating Social Media Content Strategist agent with tools: Search the internet …" at bounding box center [120, 274] width 198 height 17
copy span "Serper"
click at [780, 220] on div "FileReadTool" at bounding box center [801, 219] width 110 height 26
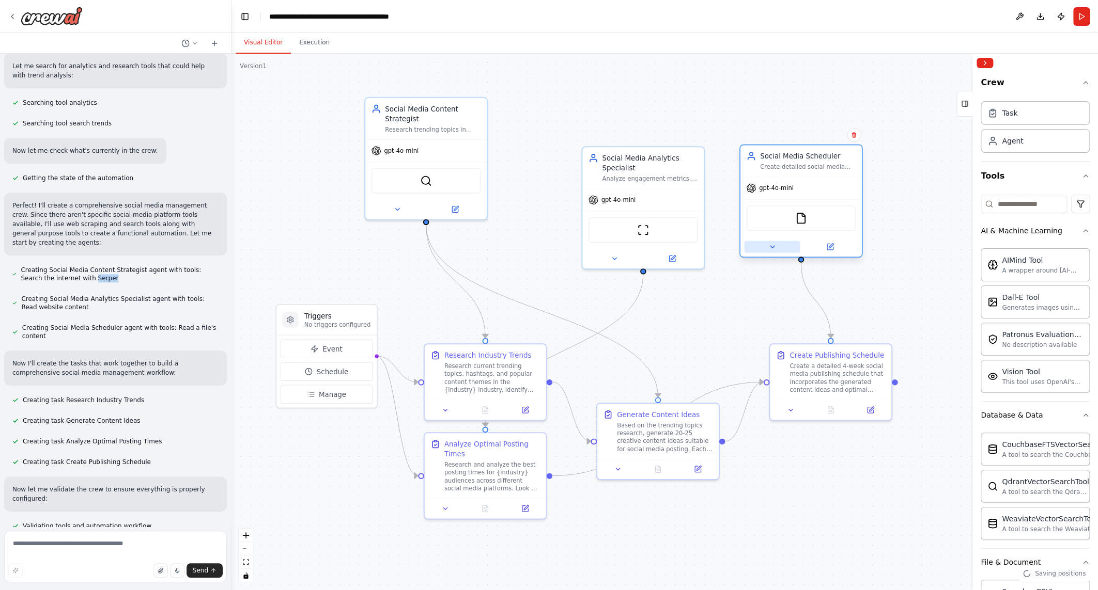
click at [770, 250] on icon at bounding box center [772, 247] width 8 height 8
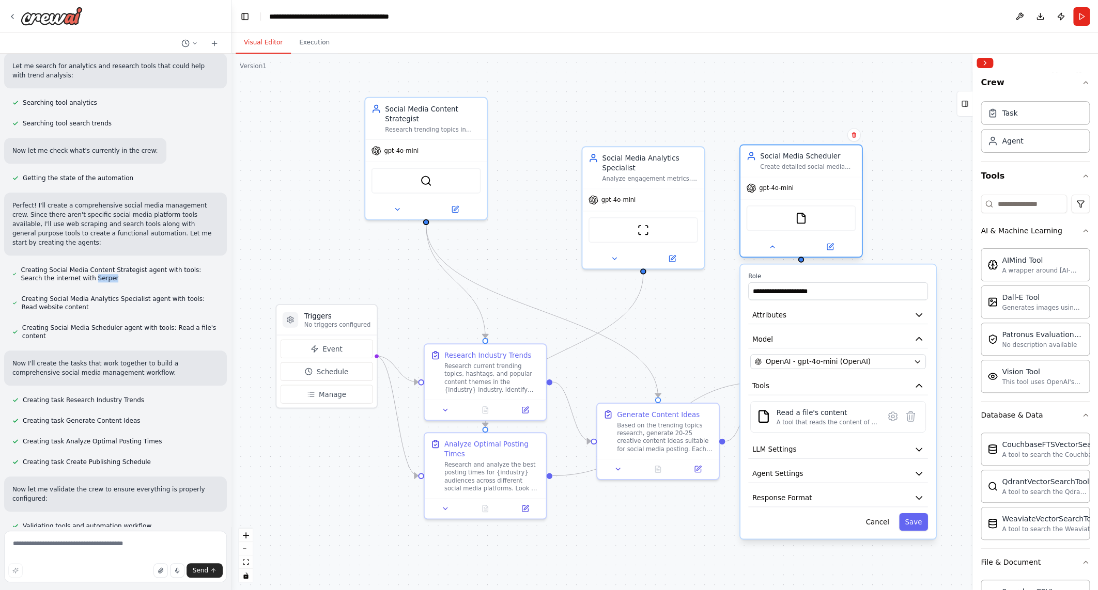
click at [781, 216] on div "FileReadTool" at bounding box center [801, 219] width 110 height 26
click at [824, 423] on div "A tool that reads the content of a file. To use this tool, provide a 'file_path…" at bounding box center [827, 422] width 102 height 8
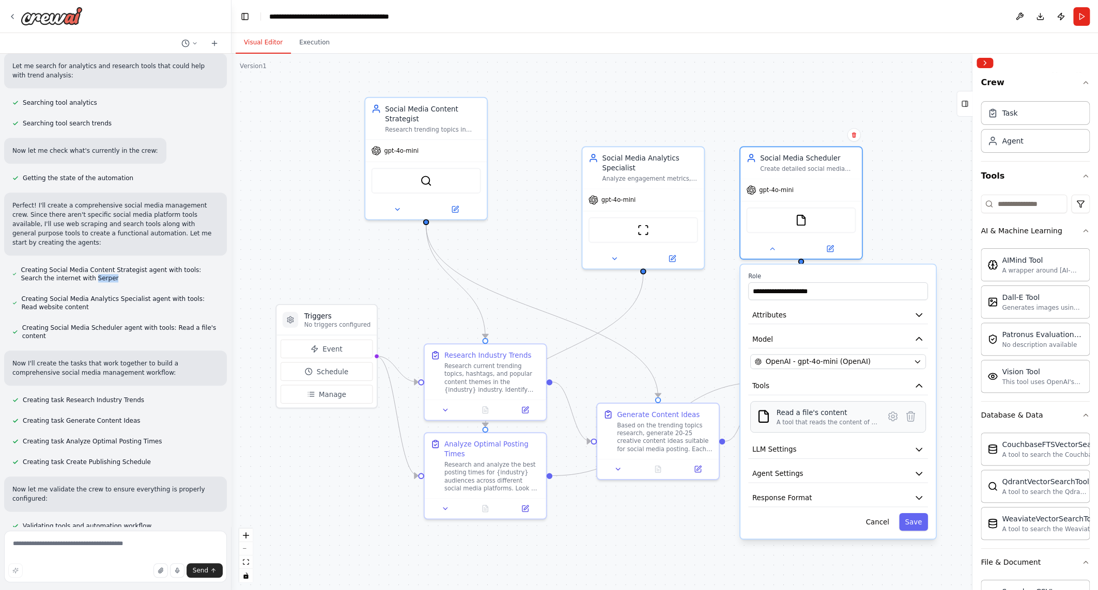
click at [824, 423] on div "A tool that reads the content of a file. To use this tool, provide a 'file_path…" at bounding box center [827, 422] width 102 height 8
click at [825, 451] on button "LLM Settings" at bounding box center [838, 450] width 180 height 18
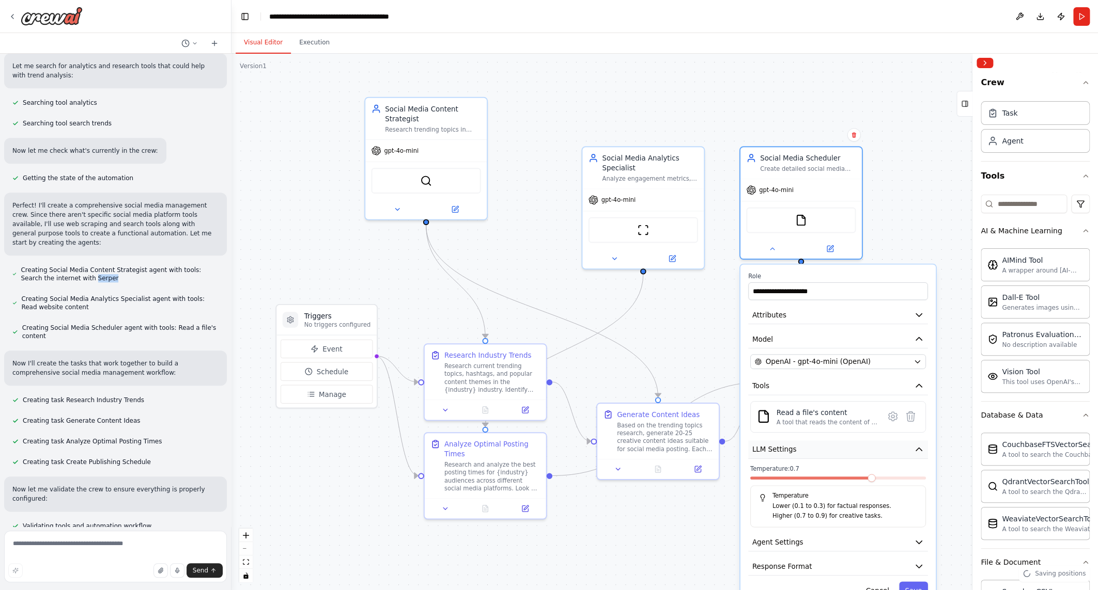
click at [832, 445] on button "LLM Settings" at bounding box center [838, 450] width 180 height 18
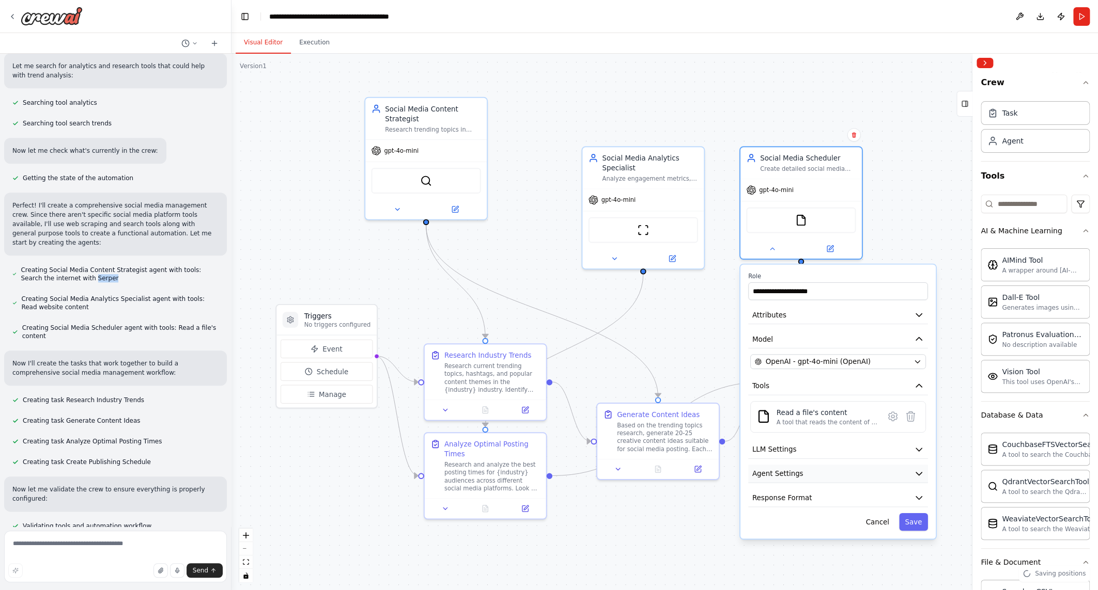
click at [857, 471] on button "Agent Settings" at bounding box center [838, 474] width 180 height 18
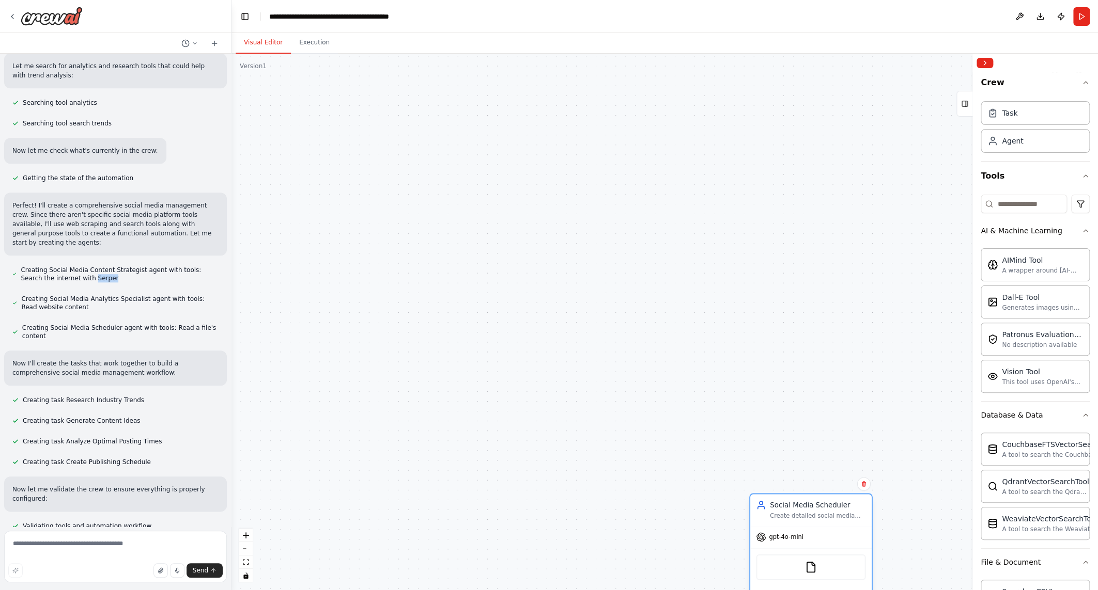
drag, startPoint x: 842, startPoint y: 212, endPoint x: 849, endPoint y: 585, distance: 373.6
click at [849, 581] on div "FileReadTool" at bounding box center [811, 568] width 110 height 26
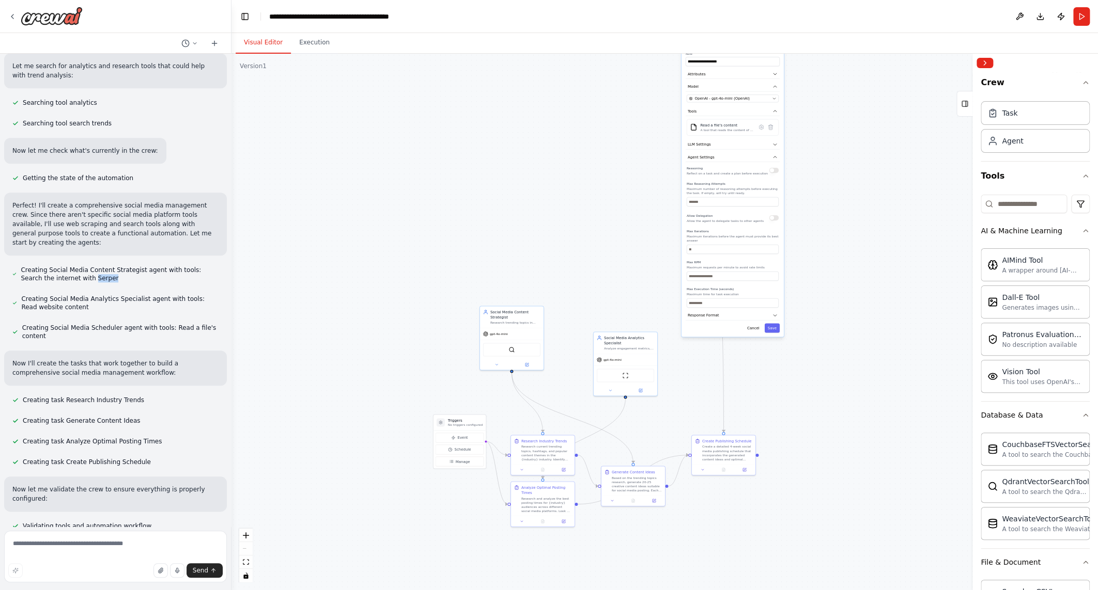
drag, startPoint x: 895, startPoint y: 530, endPoint x: 786, endPoint y: 36, distance: 505.2
click at [783, 36] on div "Visual Editor Execution Version 1 Show Tools Hide Agents .deletable-edge-delete…" at bounding box center [664, 311] width 866 height 557
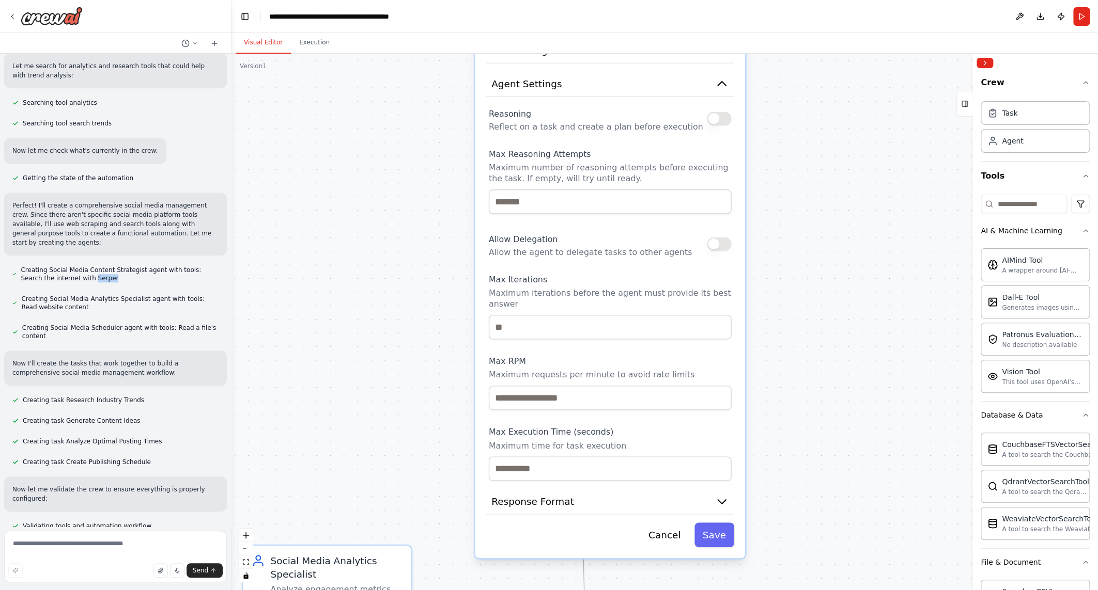
drag, startPoint x: 850, startPoint y: 361, endPoint x: 884, endPoint y: 528, distance: 170.3
click at [883, 529] on div ".deletable-edge-delete-btn { width: 20px; height: 20px; border: 0px solid #ffff…" at bounding box center [664, 322] width 866 height 537
click at [723, 511] on div "**********" at bounding box center [610, 175] width 270 height 764
click at [724, 505] on button "Response Format" at bounding box center [610, 500] width 248 height 25
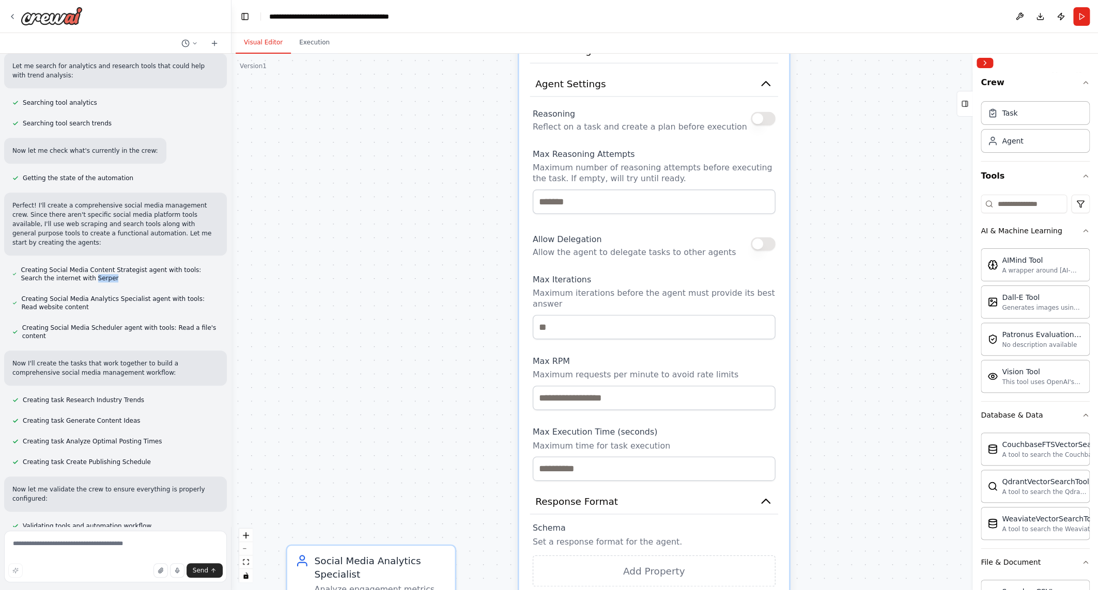
drag, startPoint x: 832, startPoint y: 520, endPoint x: 850, endPoint y: 426, distance: 95.8
click at [873, 510] on div ".deletable-edge-delete-btn { width: 20px; height: 20px; border: 0px solid #ffff…" at bounding box center [664, 322] width 866 height 537
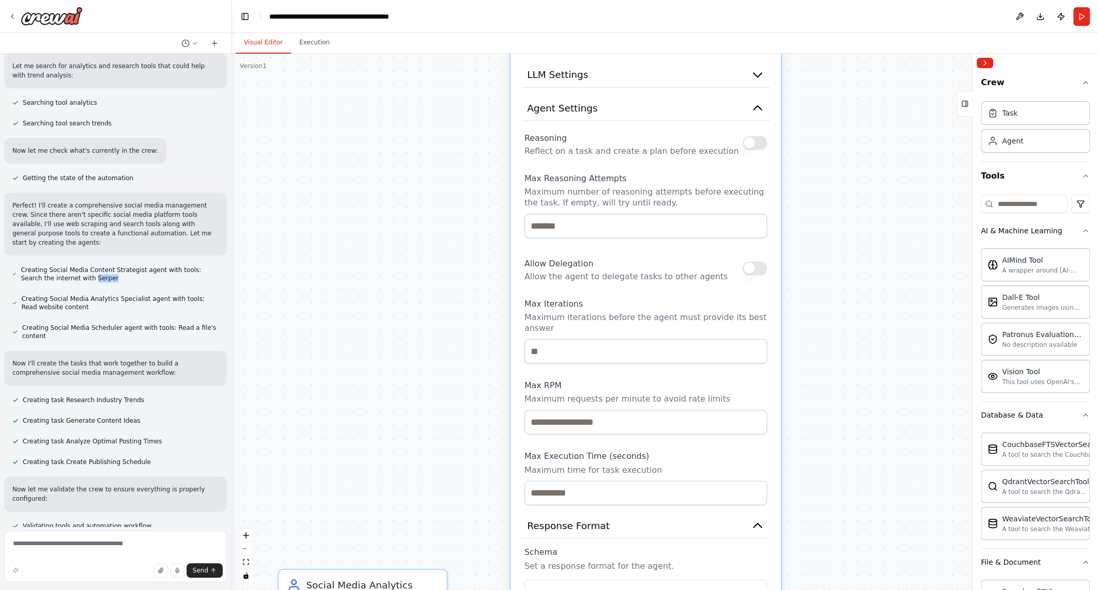
drag, startPoint x: 847, startPoint y: 418, endPoint x: 841, endPoint y: 450, distance: 33.0
click at [841, 450] on div ".deletable-edge-delete-btn { width: 20px; height: 20px; border: 0px solid #ffff…" at bounding box center [664, 322] width 866 height 537
click at [755, 108] on icon "button" at bounding box center [757, 107] width 13 height 13
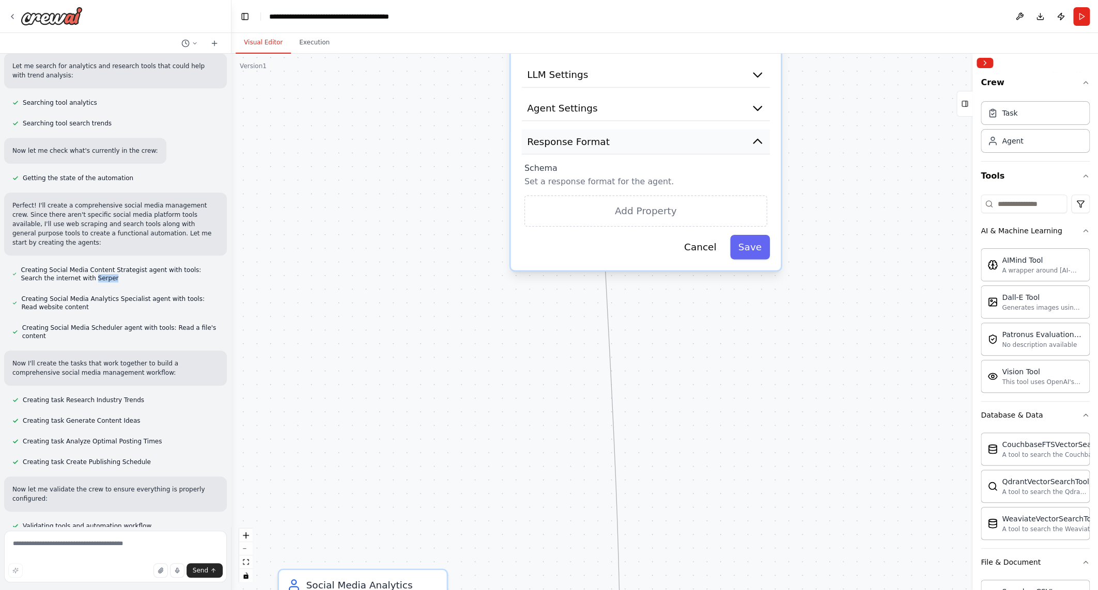
click at [764, 143] on icon "button" at bounding box center [757, 141] width 13 height 13
click at [761, 141] on icon "button" at bounding box center [757, 141] width 8 height 4
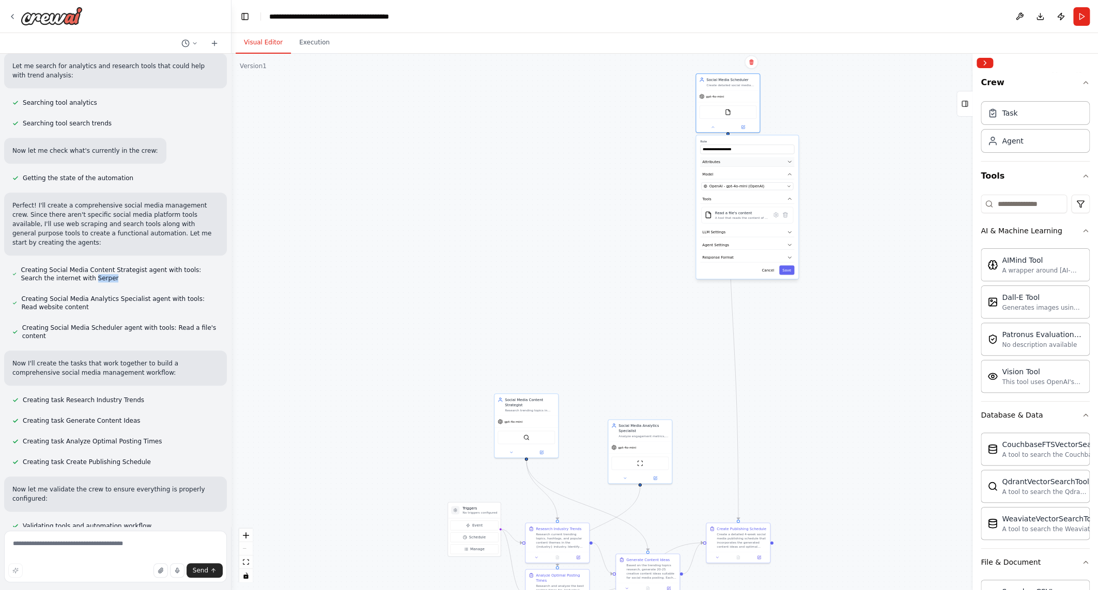
drag, startPoint x: 811, startPoint y: 146, endPoint x: 778, endPoint y: 157, distance: 34.8
click at [835, 244] on div ".deletable-edge-delete-btn { width: 20px; height: 20px; border: 0px solid #ffff…" at bounding box center [664, 322] width 866 height 537
drag, startPoint x: 741, startPoint y: 97, endPoint x: 736, endPoint y: 407, distance: 310.5
click at [736, 407] on div "gpt-4o-mini" at bounding box center [724, 404] width 64 height 11
click at [761, 579] on button "Cancel" at bounding box center [764, 578] width 19 height 9
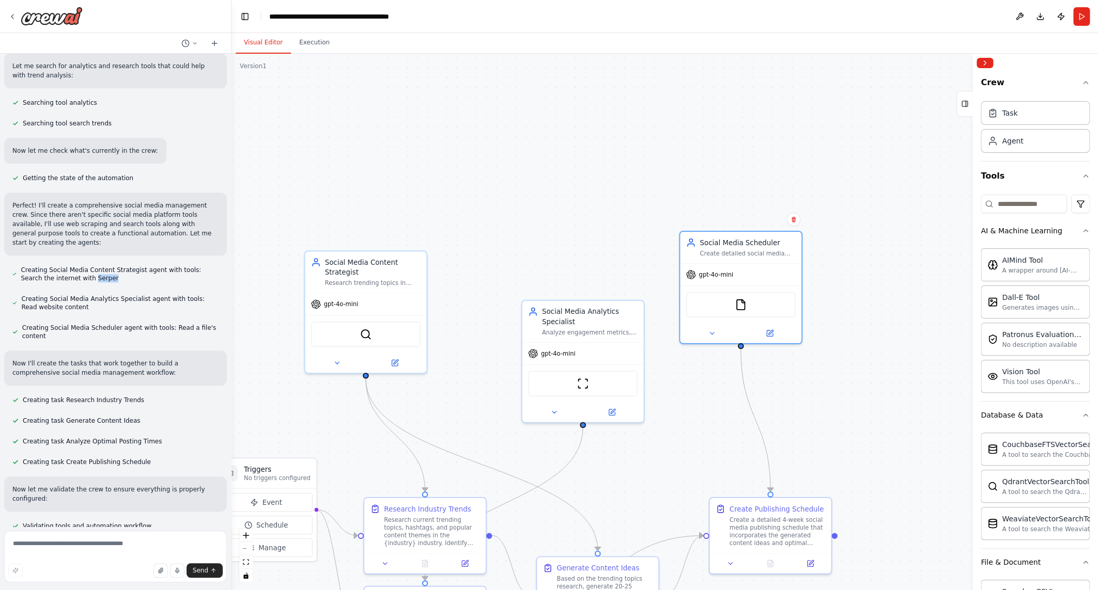
drag, startPoint x: 723, startPoint y: 481, endPoint x: 860, endPoint y: 309, distance: 219.4
click at [851, 356] on div ".deletable-edge-delete-btn { width: 20px; height: 20px; border: 0px solid #ffff…" at bounding box center [664, 322] width 866 height 537
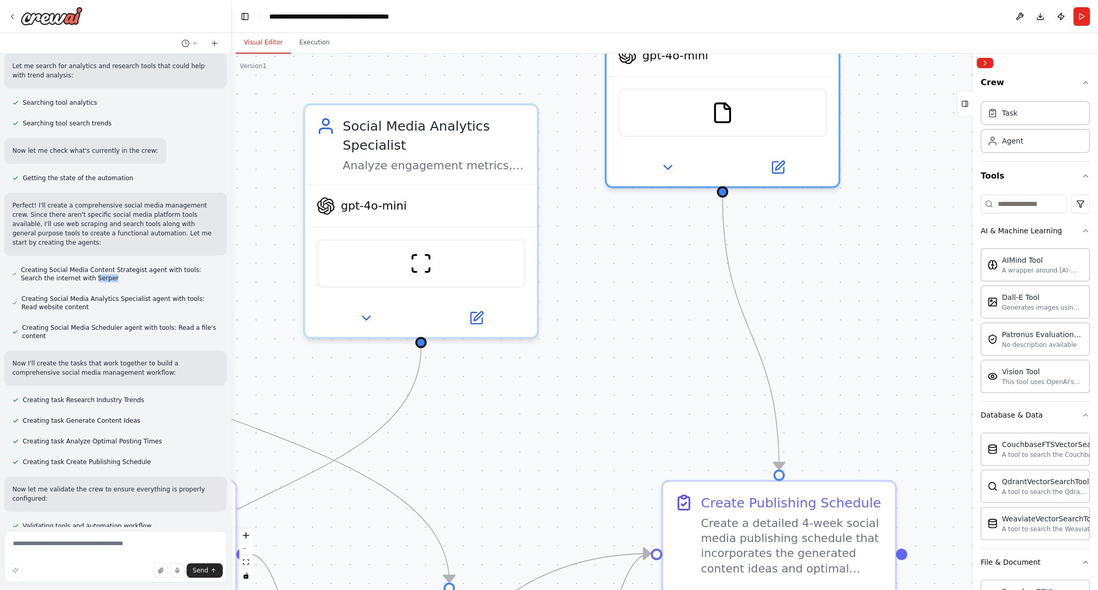
drag, startPoint x: 858, startPoint y: 313, endPoint x: 916, endPoint y: 243, distance: 90.6
click at [910, 247] on div ".deletable-edge-delete-btn { width: 20px; height: 20px; border: 0px solid #ffff…" at bounding box center [664, 322] width 866 height 537
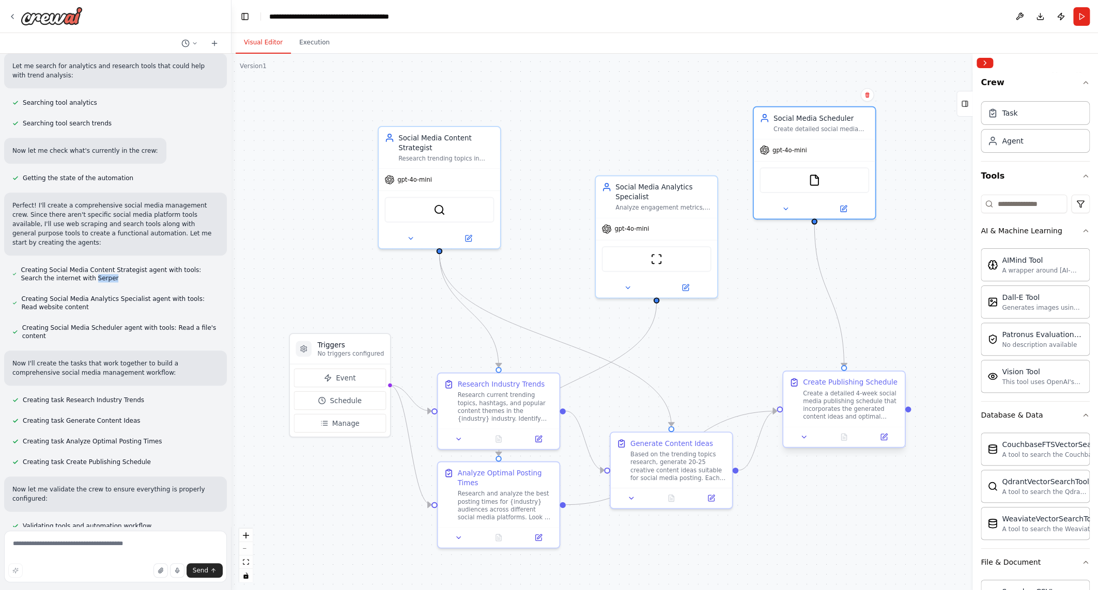
click at [875, 421] on div "Create Publishing Schedule Create a detailed 4-week social media publishing sch…" at bounding box center [843, 399] width 121 height 55
click at [879, 406] on div "Create a detailed 4-week social media publishing schedule that incorporates the…" at bounding box center [851, 406] width 96 height 32
click at [808, 441] on button at bounding box center [804, 437] width 34 height 12
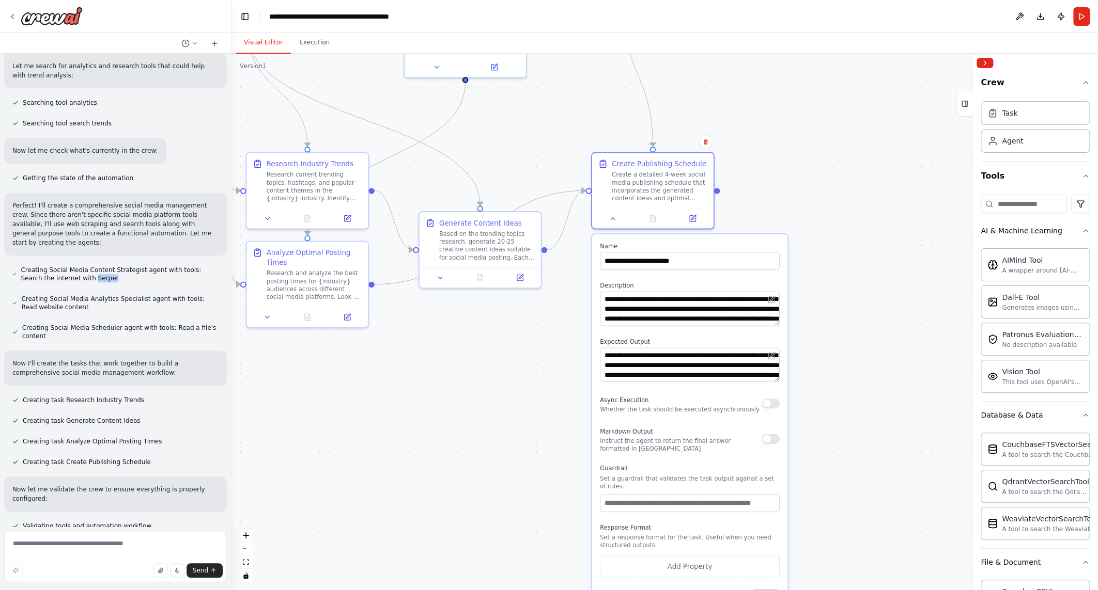
drag, startPoint x: 776, startPoint y: 557, endPoint x: 585, endPoint y: 336, distance: 292.7
click at [585, 336] on div ".deletable-edge-delete-btn { width: 20px; height: 20px; border: 0px solid #ffff…" at bounding box center [664, 322] width 866 height 537
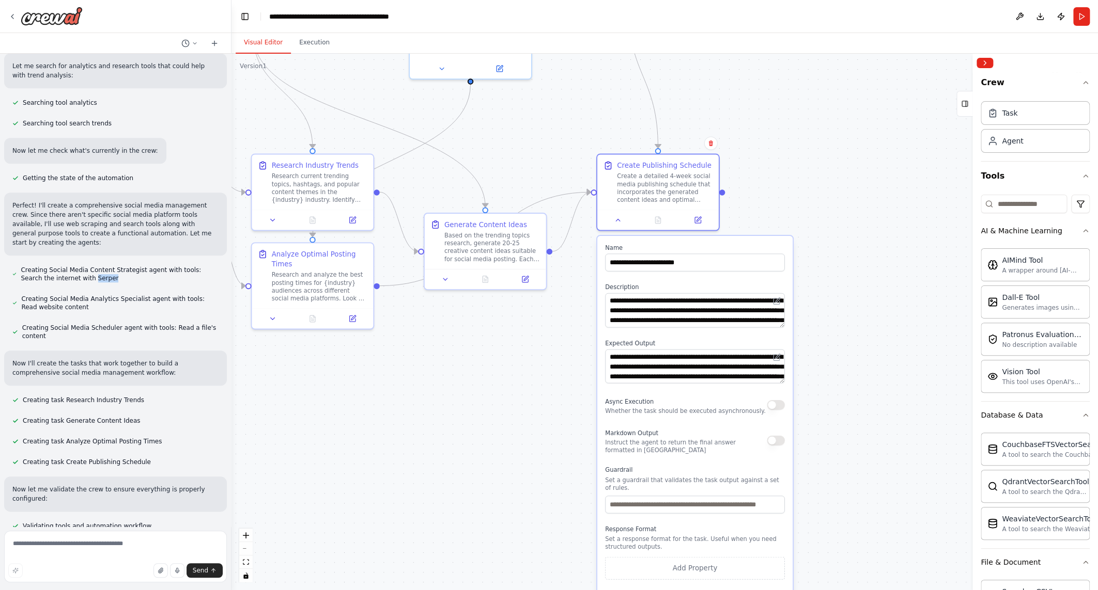
drag, startPoint x: 790, startPoint y: 339, endPoint x: 796, endPoint y: 341, distance: 5.4
click at [796, 341] on div ".deletable-edge-delete-btn { width: 20px; height: 20px; border: 0px solid #ffff…" at bounding box center [664, 322] width 866 height 537
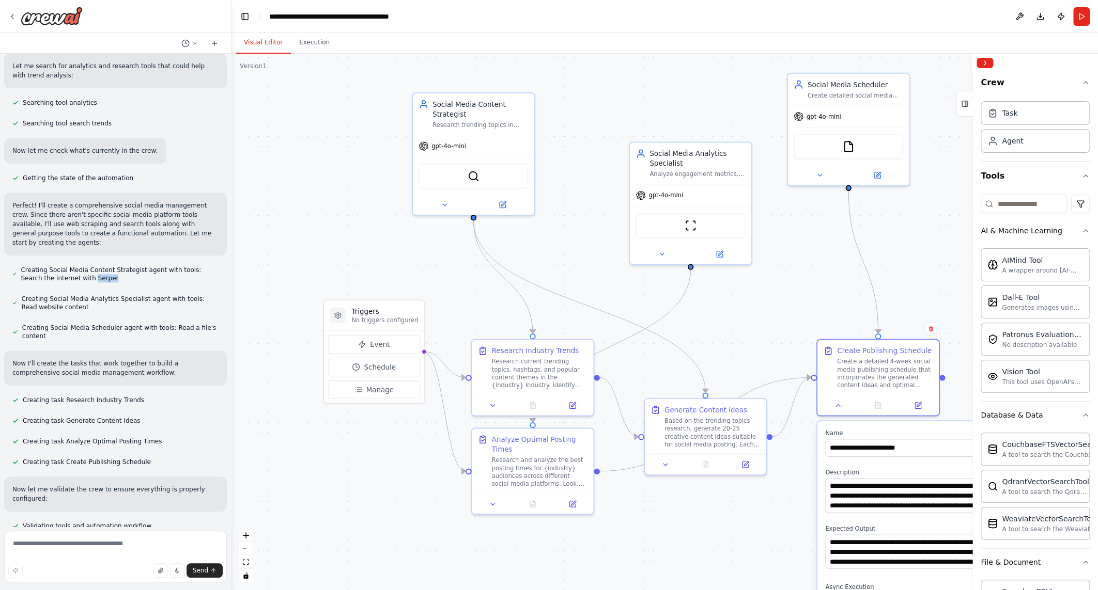
drag, startPoint x: 496, startPoint y: 393, endPoint x: 716, endPoint y: 578, distance: 287.5
click at [716, 578] on div ".deletable-edge-delete-btn { width: 20px; height: 20px; border: 0px solid #ffff…" at bounding box center [664, 322] width 866 height 537
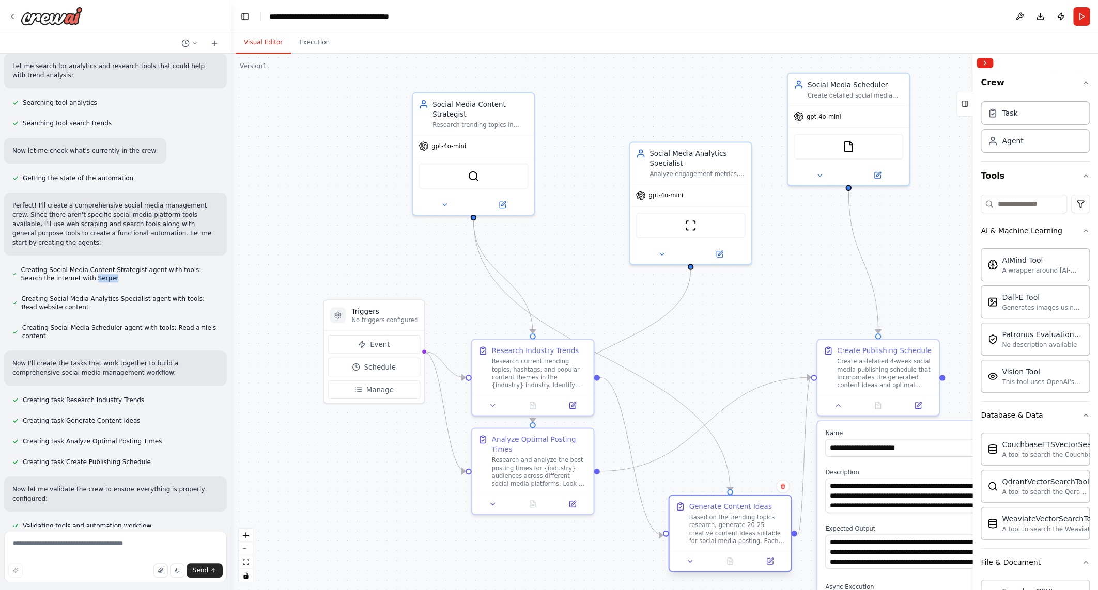
drag, startPoint x: 722, startPoint y: 428, endPoint x: 689, endPoint y: 496, distance: 75.3
click at [743, 526] on div "Based on the trending topics research, generate 20-25 creative content ideas su…" at bounding box center [737, 529] width 96 height 32
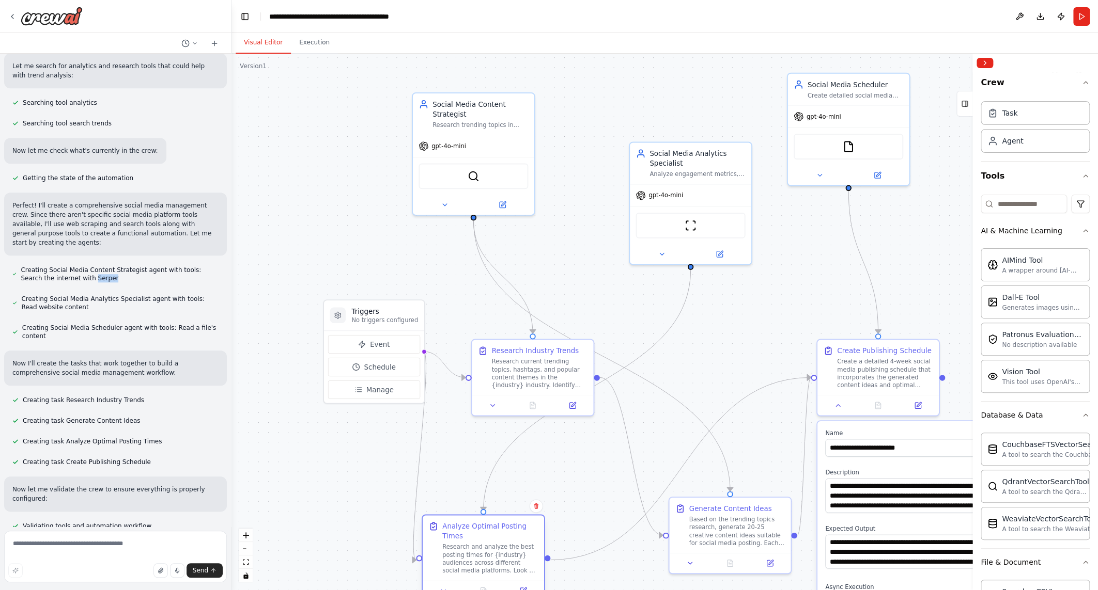
drag, startPoint x: 573, startPoint y: 463, endPoint x: 526, endPoint y: 549, distance: 97.5
click at [525, 552] on div "Research and analyze the best posting times for {industry} audiences across dif…" at bounding box center [490, 559] width 96 height 32
drag, startPoint x: 401, startPoint y: 313, endPoint x: 448, endPoint y: 328, distance: 49.3
click at [303, 380] on h3 "Triggers" at bounding box center [286, 381] width 67 height 10
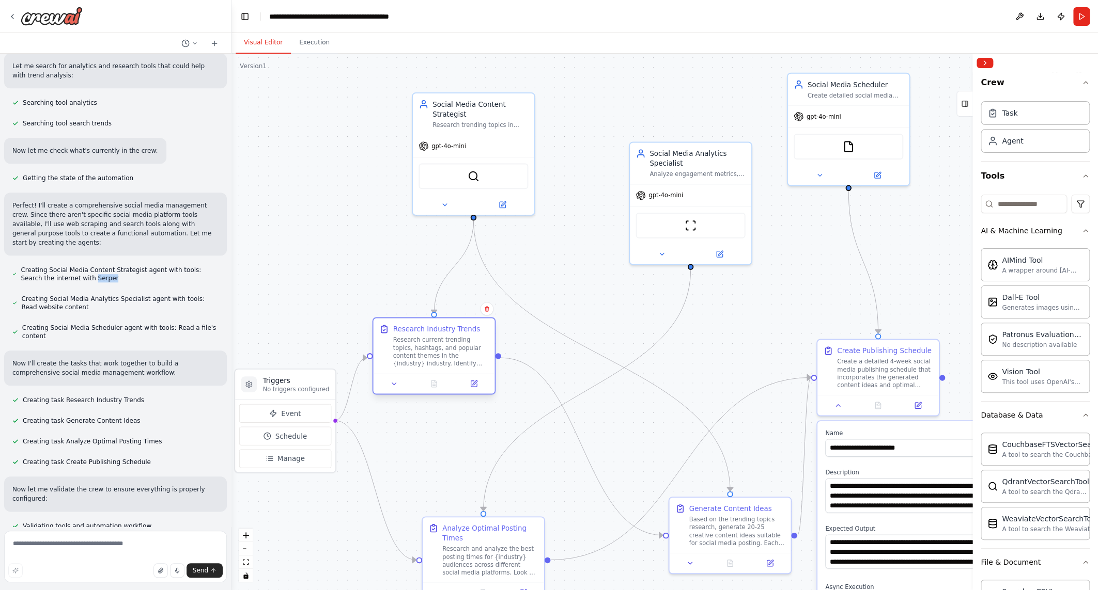
drag, startPoint x: 535, startPoint y: 364, endPoint x: 437, endPoint y: 344, distance: 99.7
click at [437, 344] on div "Research current trending topics, hashtags, and popular content themes in the {…" at bounding box center [441, 352] width 96 height 32
click at [315, 415] on button "Event" at bounding box center [285, 413] width 92 height 19
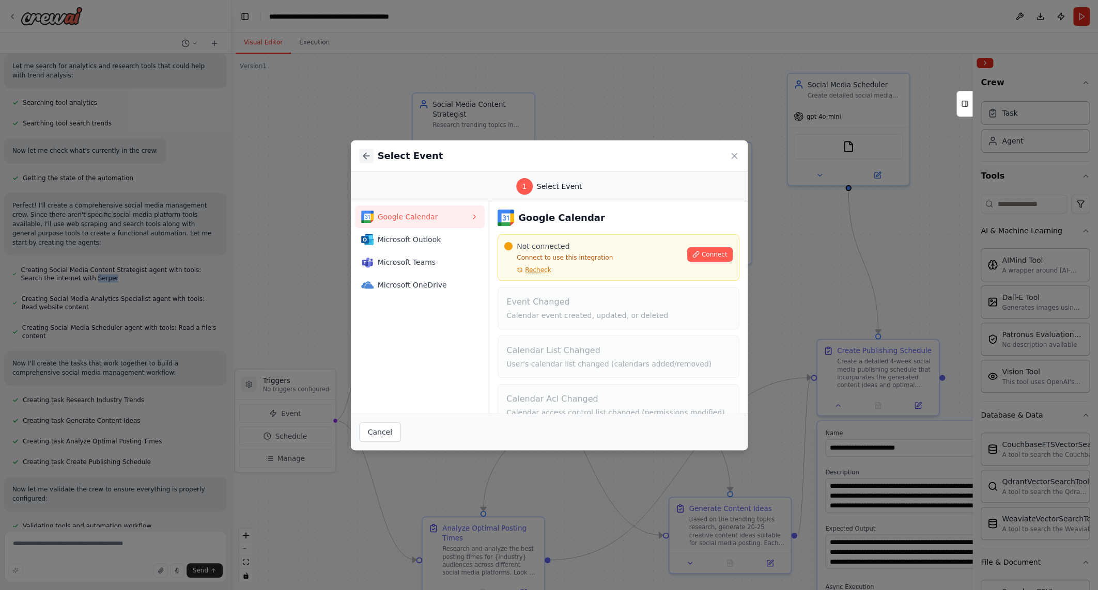
click at [365, 156] on icon at bounding box center [366, 156] width 10 height 10
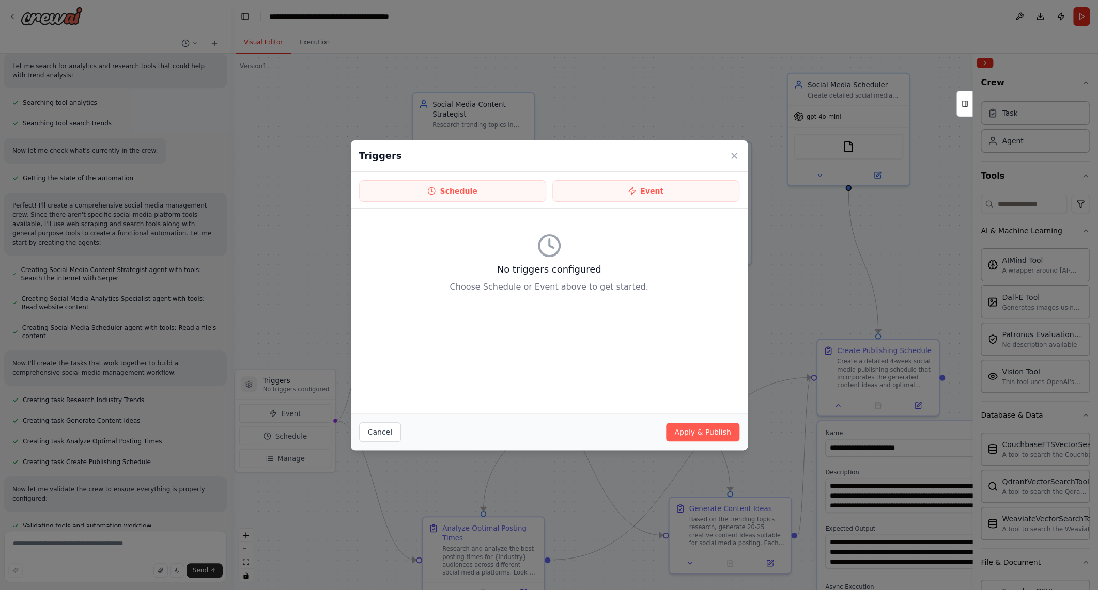
click at [742, 155] on div "Triggers" at bounding box center [549, 157] width 397 height 32
click at [733, 154] on icon at bounding box center [734, 156] width 10 height 10
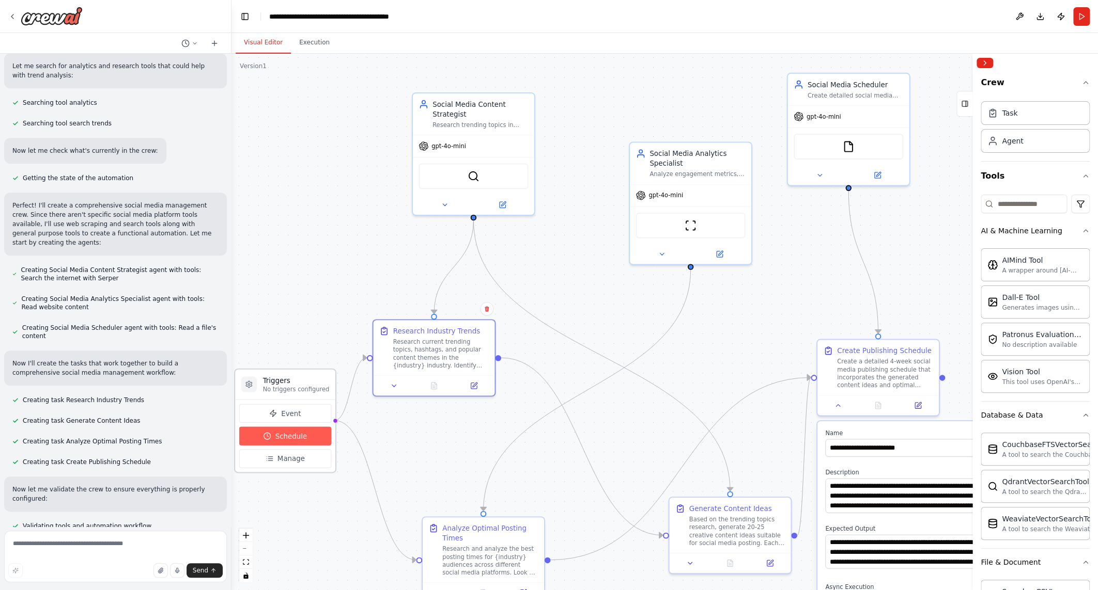
click at [290, 438] on span "Schedule" at bounding box center [291, 436] width 32 height 10
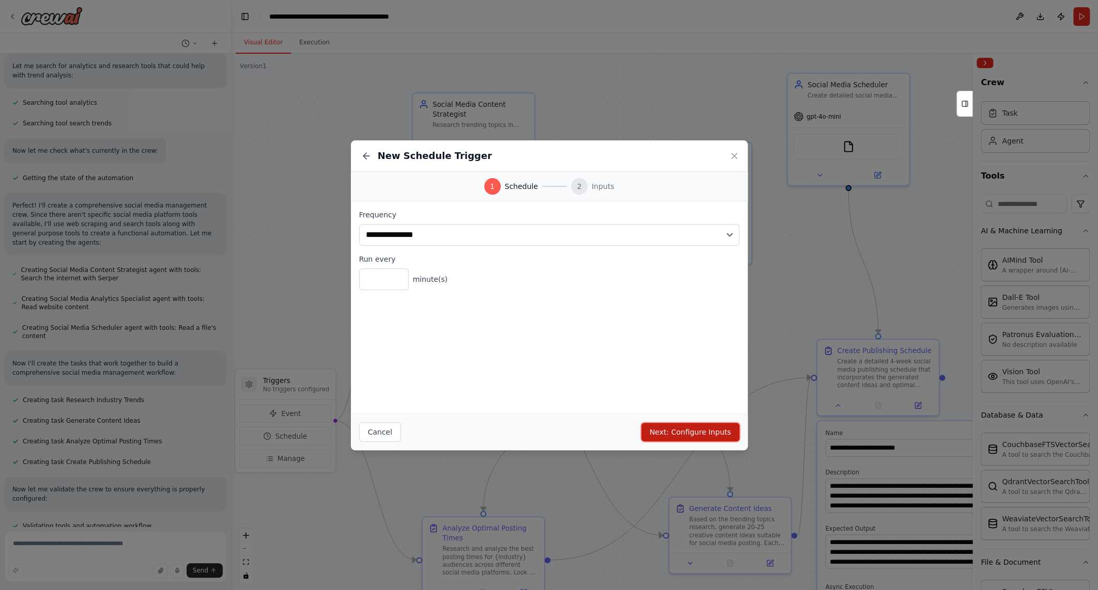
click at [712, 428] on button "Next: Configure Inputs" at bounding box center [690, 432] width 98 height 19
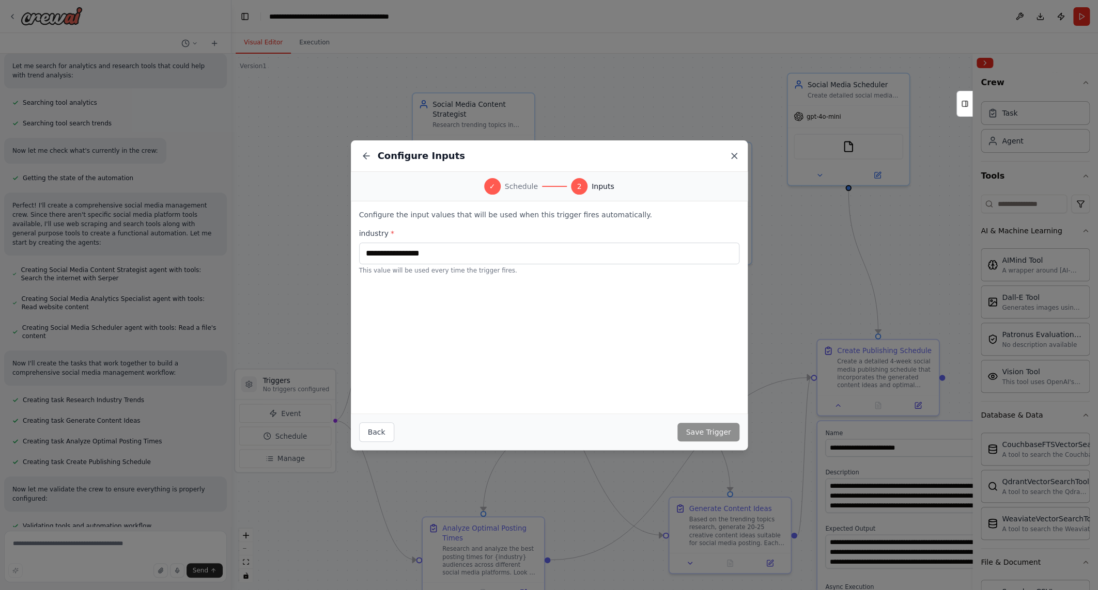
drag, startPoint x: 739, startPoint y: 153, endPoint x: 732, endPoint y: 154, distance: 7.3
click at [733, 154] on div "Configure Inputs" at bounding box center [549, 157] width 397 height 32
click at [732, 154] on icon at bounding box center [733, 155] width 5 height 5
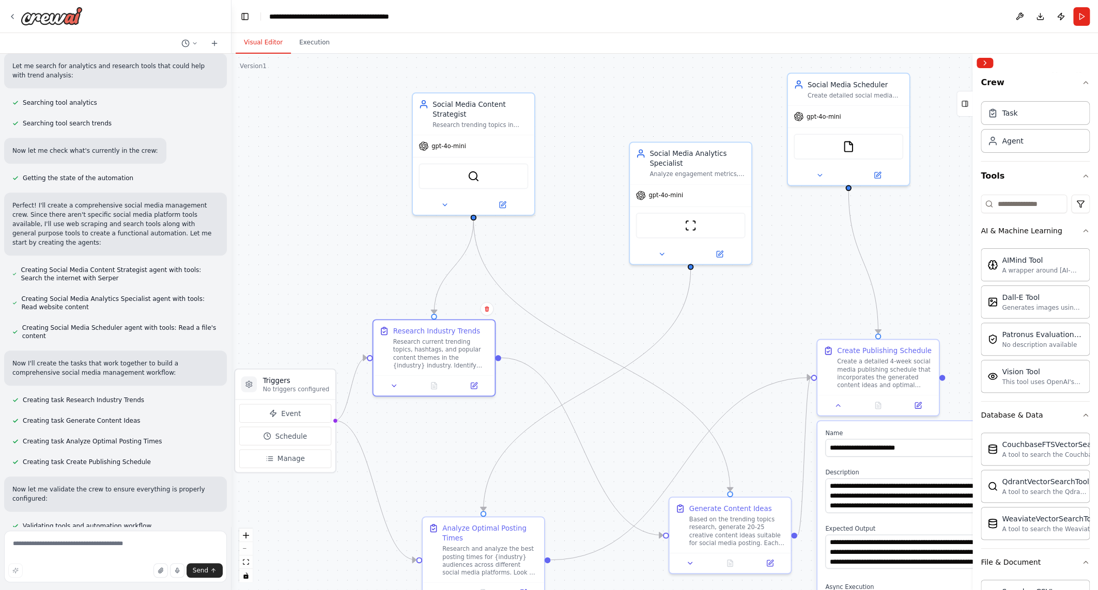
click at [913, 295] on div ".deletable-edge-delete-btn { width: 20px; height: 20px; border: 0px solid #ffff…" at bounding box center [664, 322] width 866 height 537
